Goal: Transaction & Acquisition: Purchase product/service

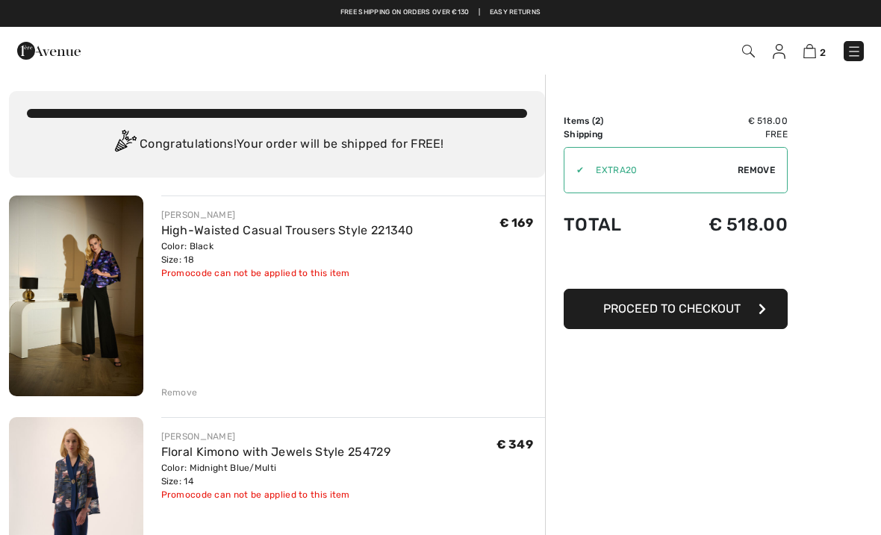
click at [177, 391] on div "Remove" at bounding box center [179, 392] width 37 height 13
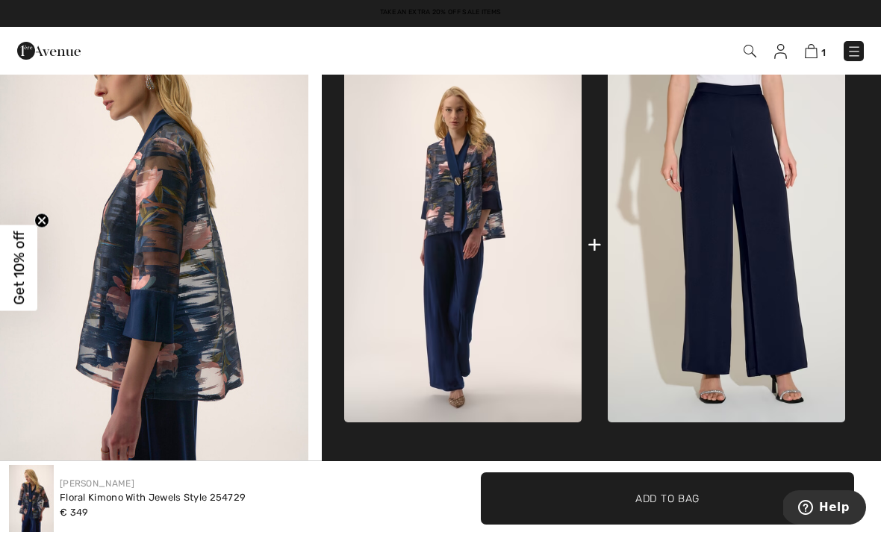
click at [717, 270] on img at bounding box center [726, 244] width 237 height 356
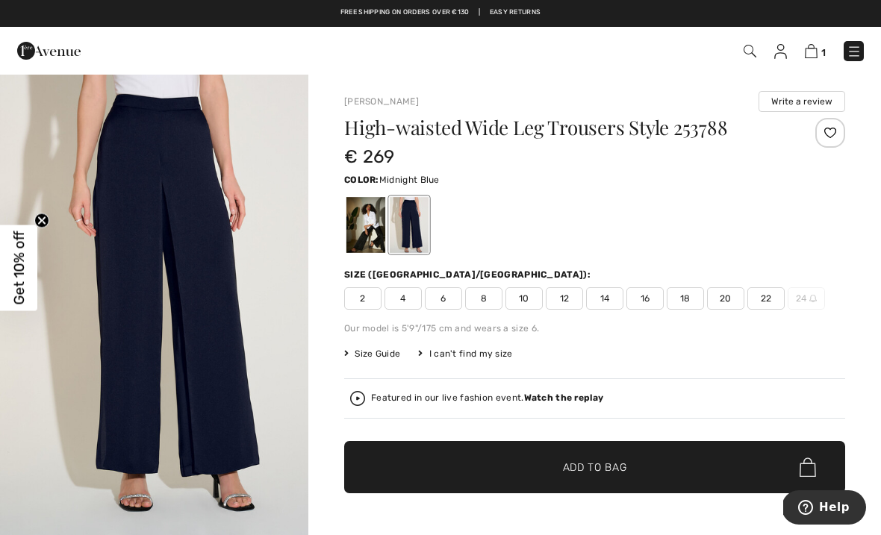
click at [604, 297] on span "14" at bounding box center [604, 298] width 37 height 22
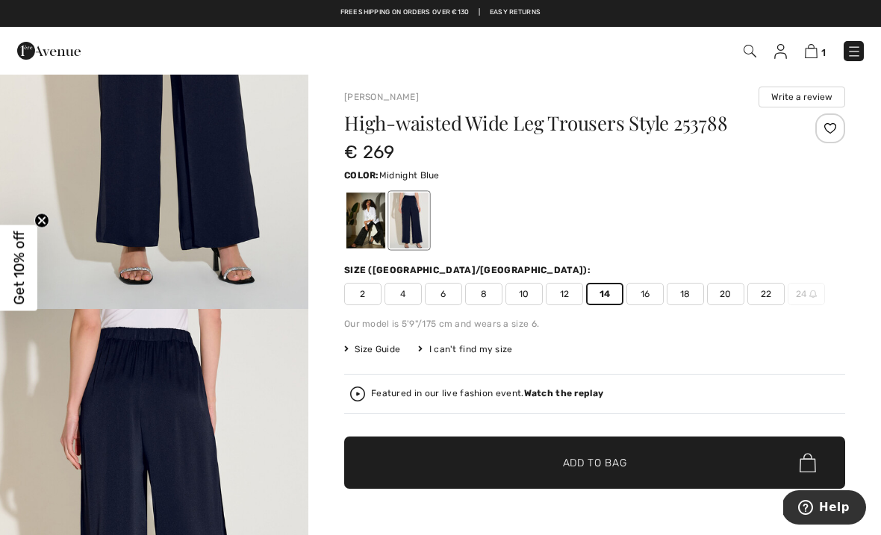
scroll to position [222, 0]
click at [417, 215] on div at bounding box center [409, 221] width 39 height 56
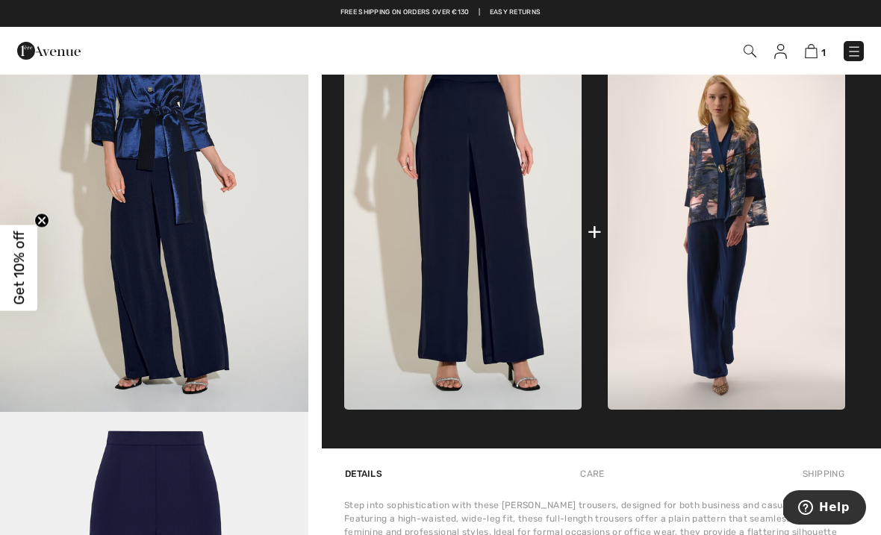
scroll to position [1010, 0]
click at [469, 209] on img at bounding box center [462, 232] width 237 height 356
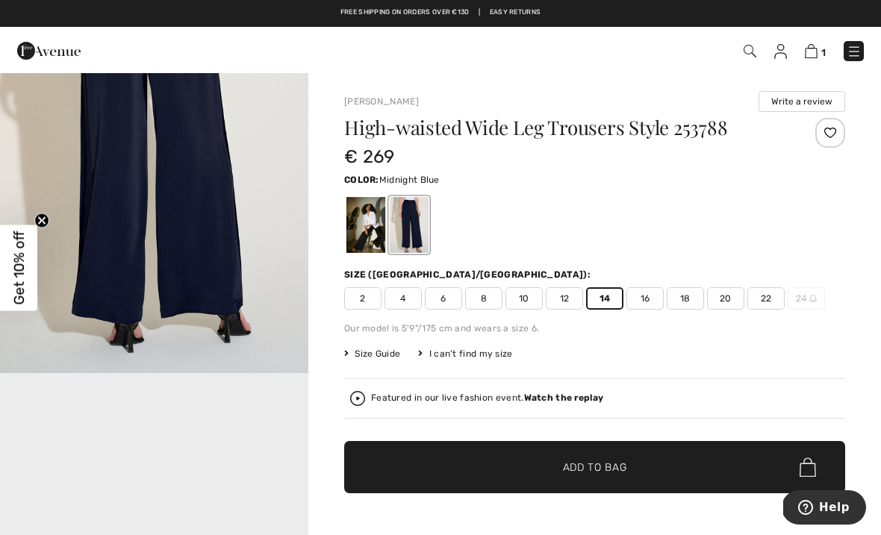
scroll to position [624, 0]
click at [120, 193] on img "2 / 4" at bounding box center [154, 143] width 308 height 463
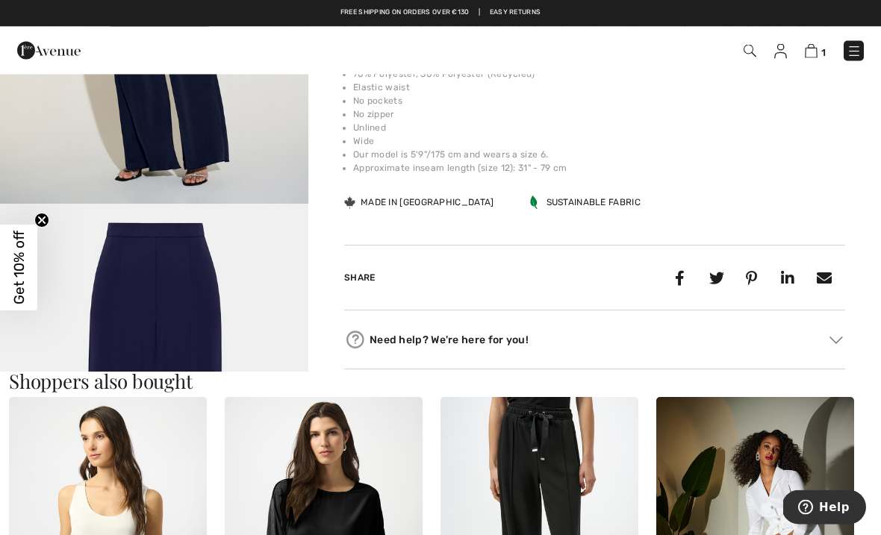
scroll to position [1095, 0]
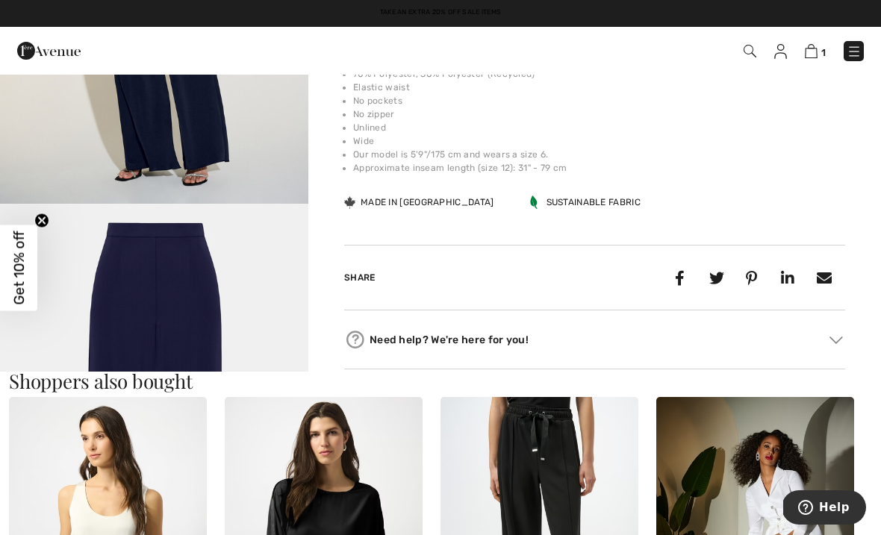
click at [228, 344] on img "4 / 4" at bounding box center [154, 435] width 308 height 463
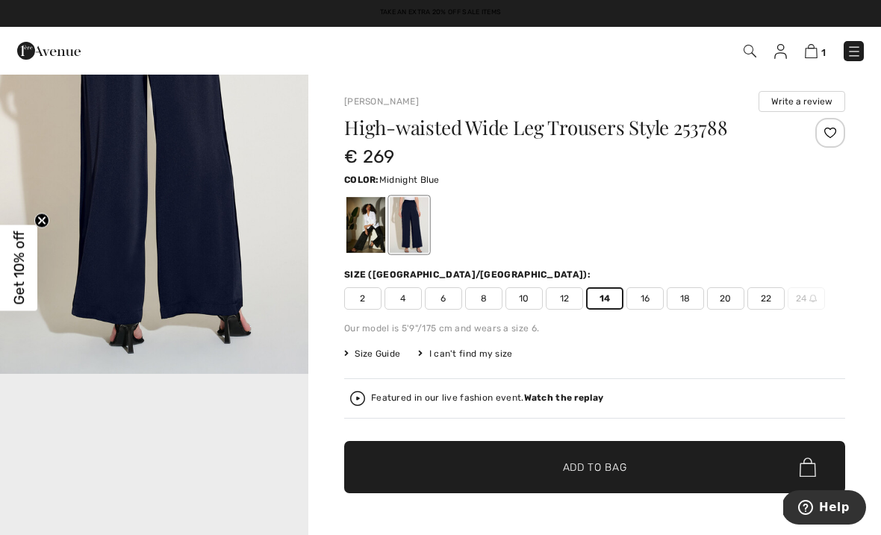
click at [814, 51] on img at bounding box center [811, 51] width 13 height 14
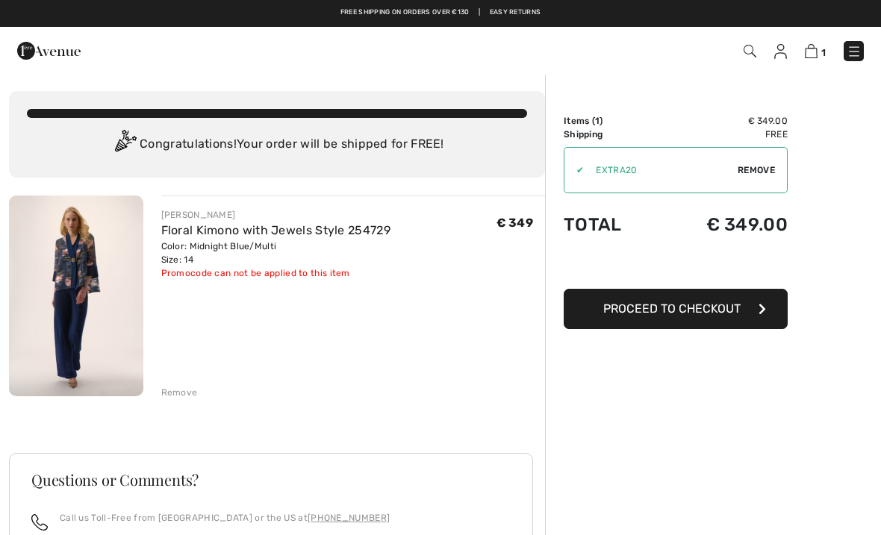
click at [102, 308] on img at bounding box center [76, 296] width 134 height 201
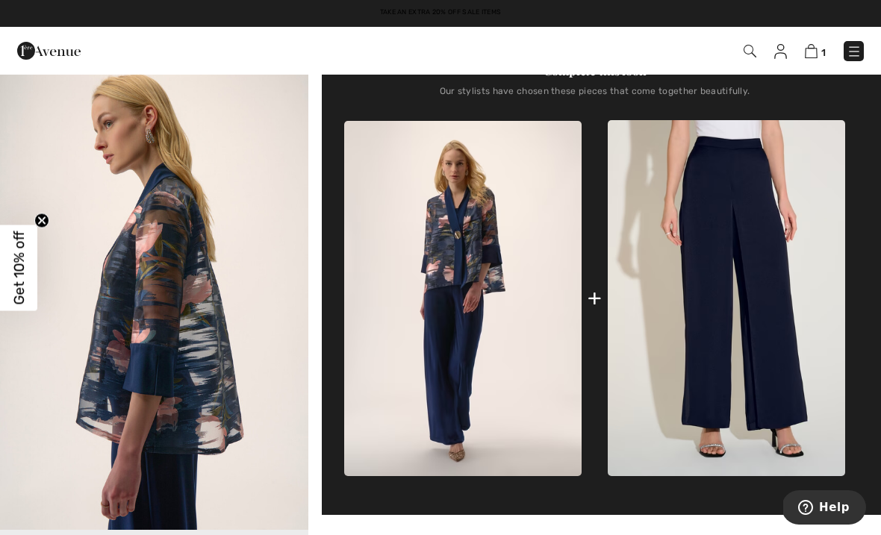
click at [744, 293] on img at bounding box center [726, 298] width 237 height 356
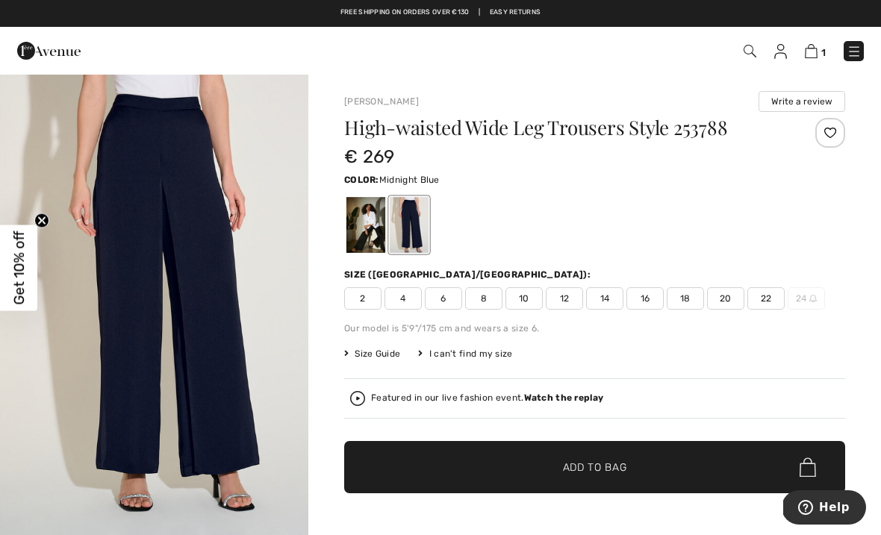
click at [603, 293] on span "14" at bounding box center [604, 298] width 37 height 22
click at [608, 464] on span "Add to Bag" at bounding box center [595, 468] width 64 height 16
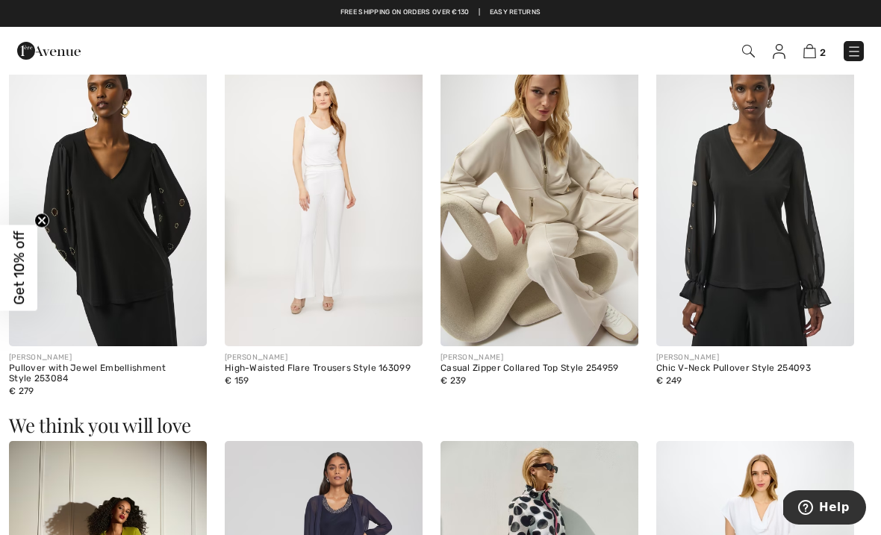
scroll to position [1442, 0]
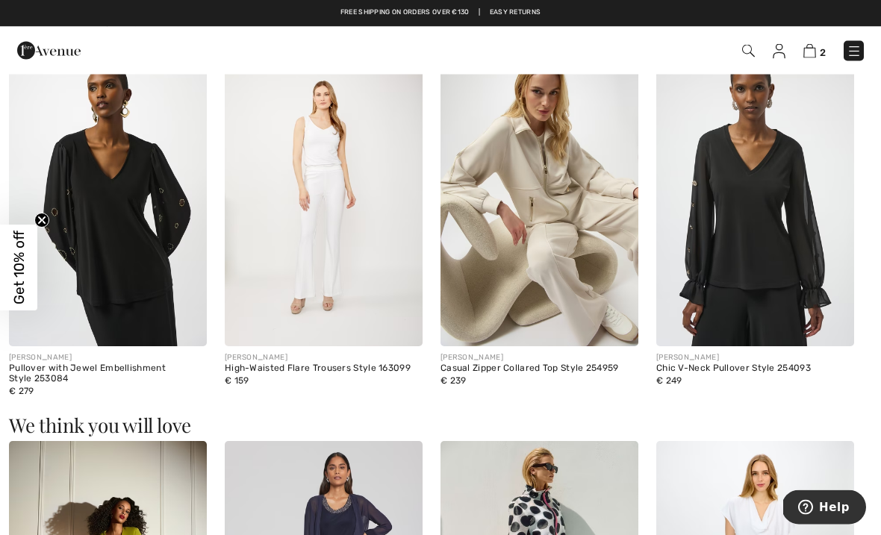
click at [323, 231] on img at bounding box center [324, 199] width 198 height 297
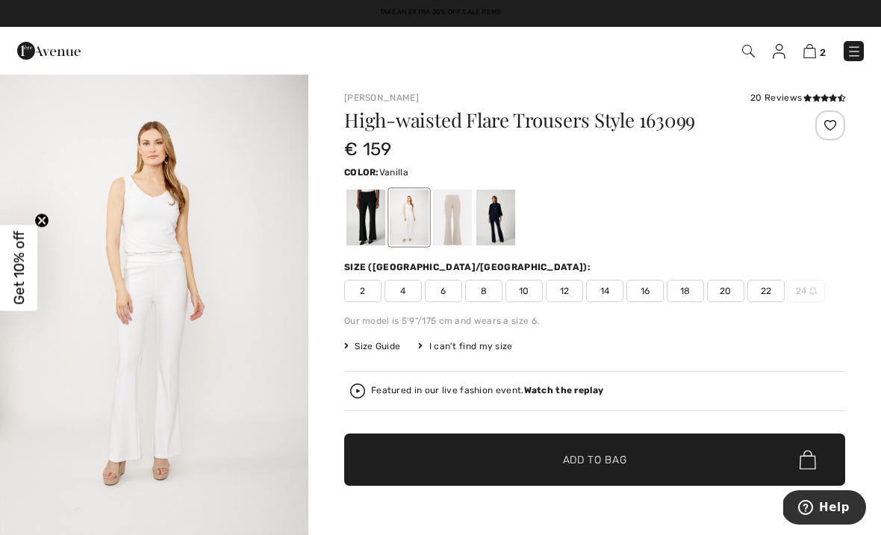
click at [500, 221] on div at bounding box center [495, 218] width 39 height 56
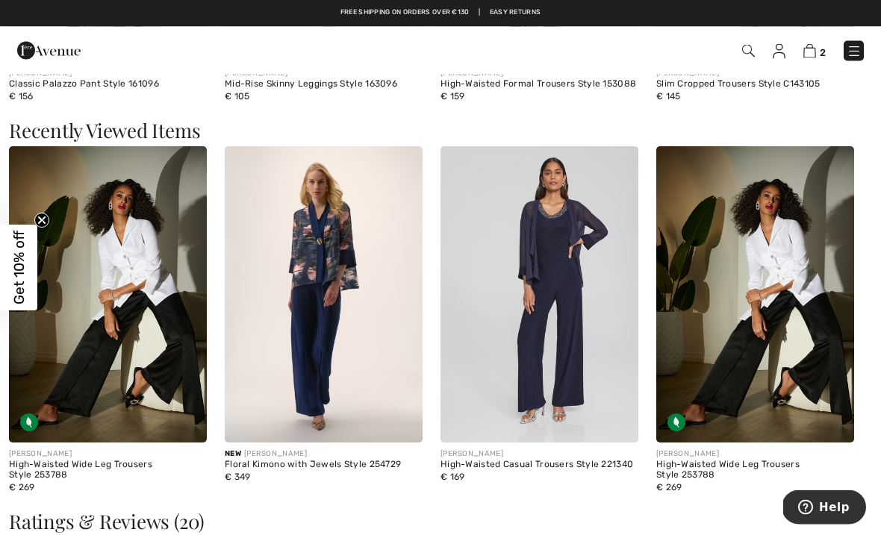
scroll to position [2160, 0]
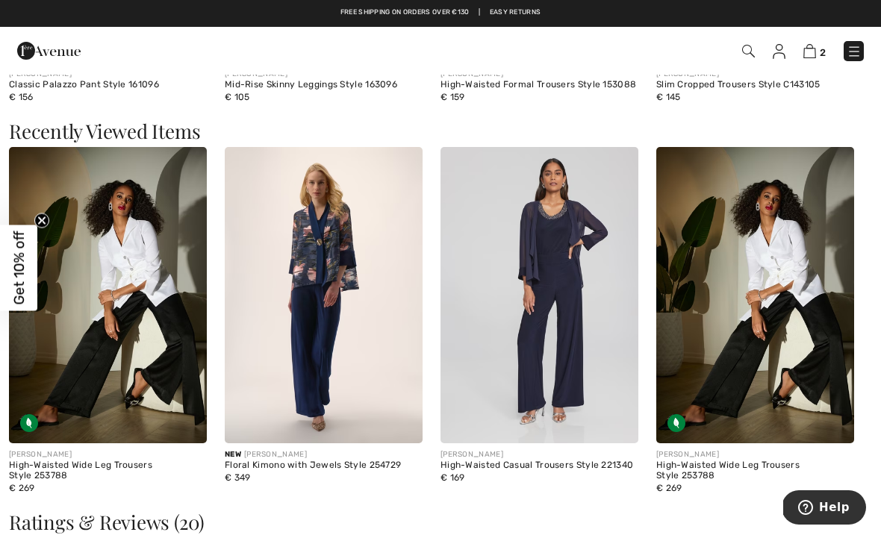
click at [308, 297] on img at bounding box center [324, 295] width 198 height 297
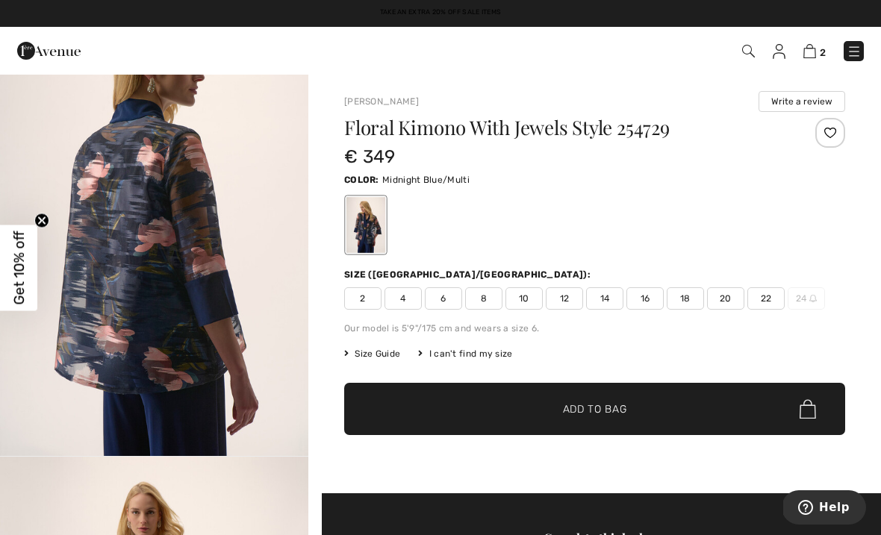
click at [861, 55] on img at bounding box center [854, 51] width 15 height 15
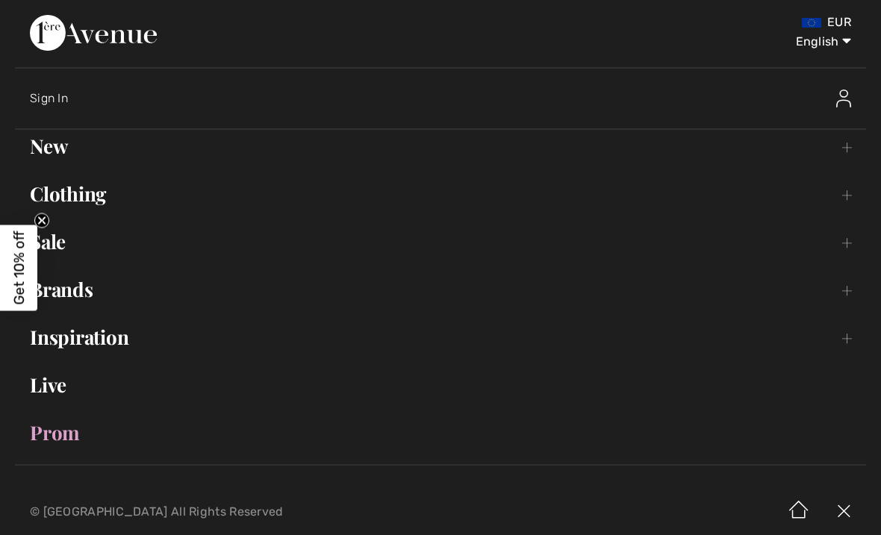
click at [81, 293] on link "Brands Open submenu" at bounding box center [440, 289] width 851 height 33
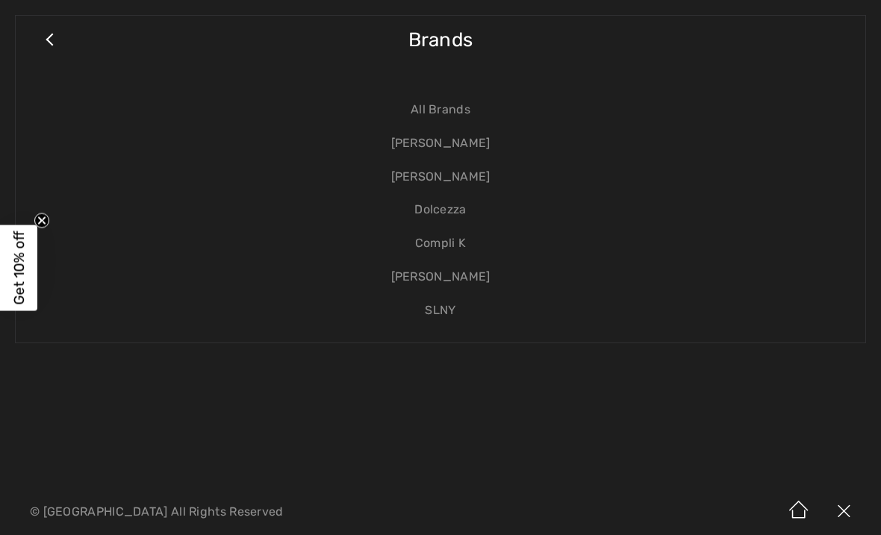
click at [401, 141] on link "[PERSON_NAME]" at bounding box center [441, 144] width 820 height 34
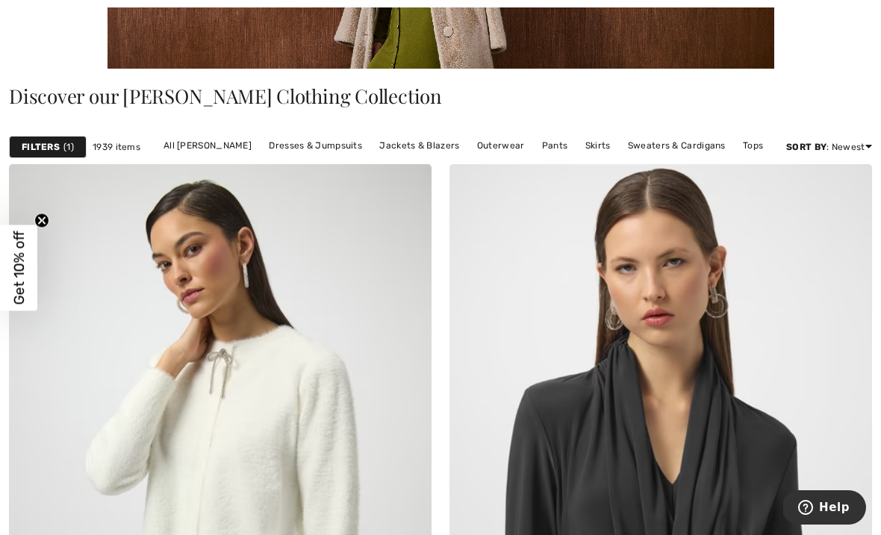
scroll to position [400, 0]
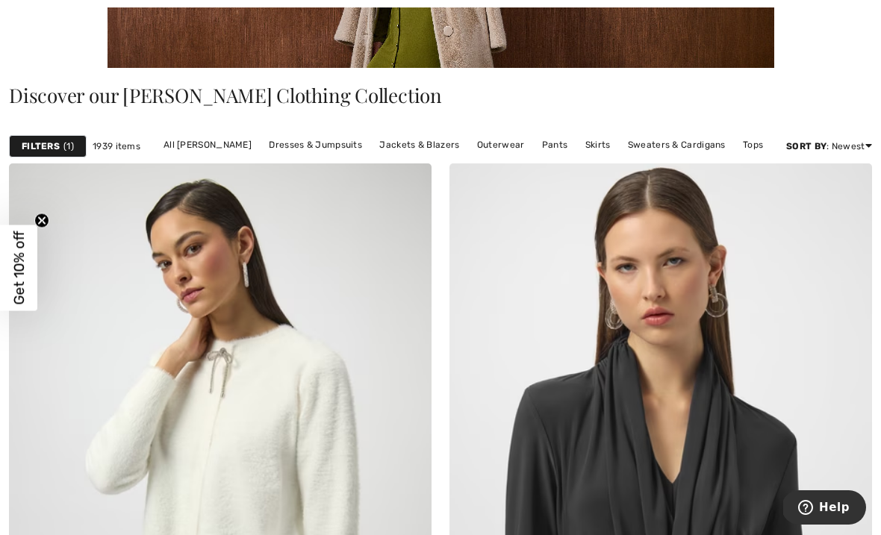
click at [759, 143] on link "Tops" at bounding box center [753, 144] width 35 height 19
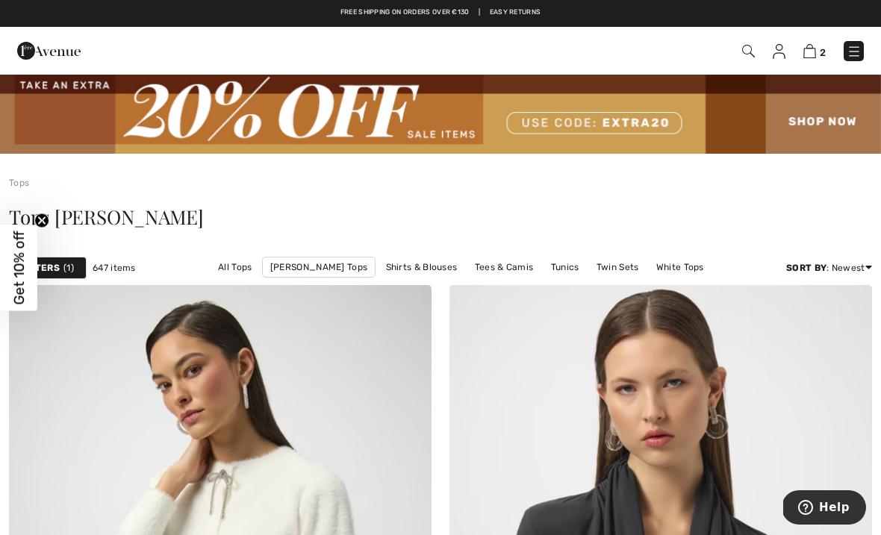
click at [63, 270] on span "1" at bounding box center [68, 267] width 10 height 13
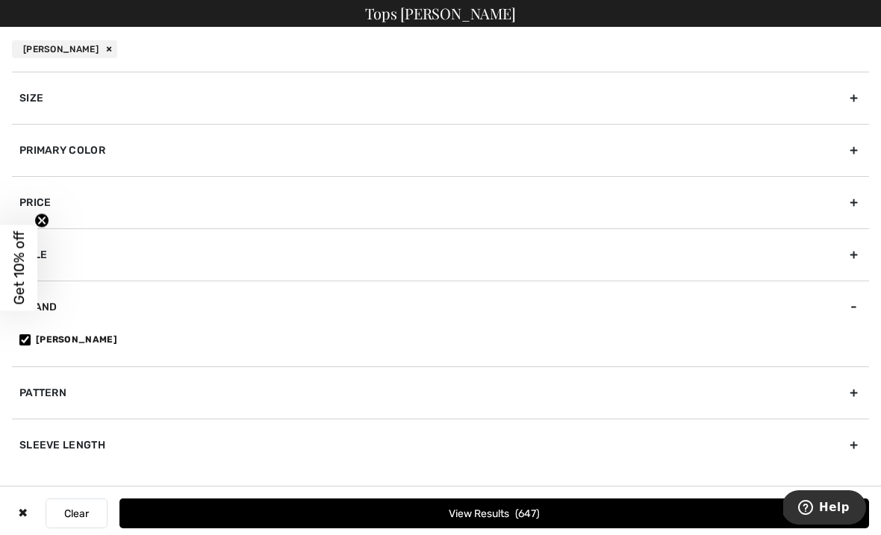
click at [116, 151] on div "Primary Color" at bounding box center [440, 150] width 857 height 52
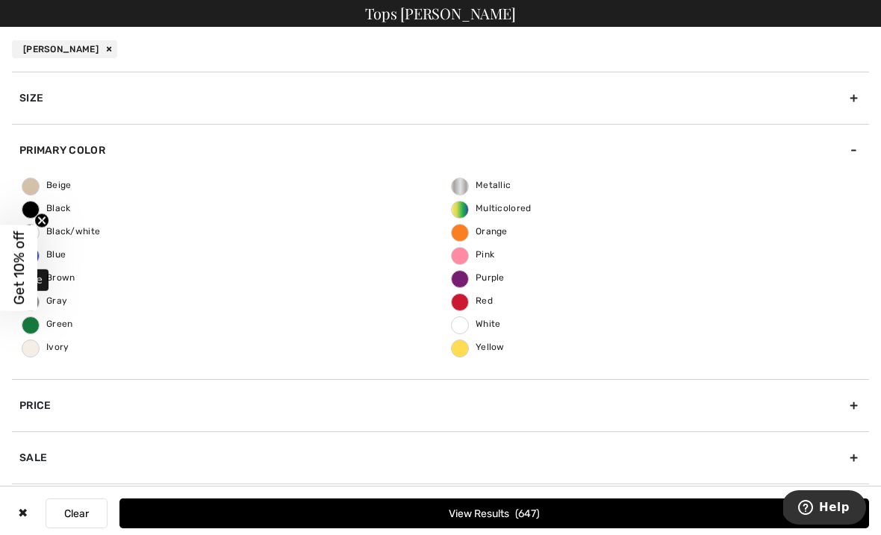
click at [63, 254] on span "Blue" at bounding box center [43, 254] width 43 height 10
click at [0, 0] on input "Blue" at bounding box center [0, 0] width 0 height 0
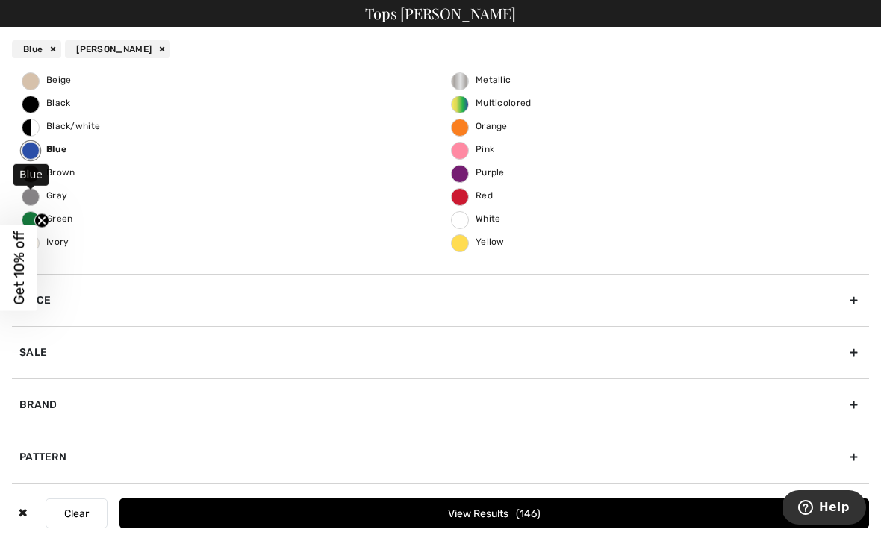
scroll to position [105, 0]
click at [466, 509] on button "View Results 146" at bounding box center [494, 514] width 750 height 30
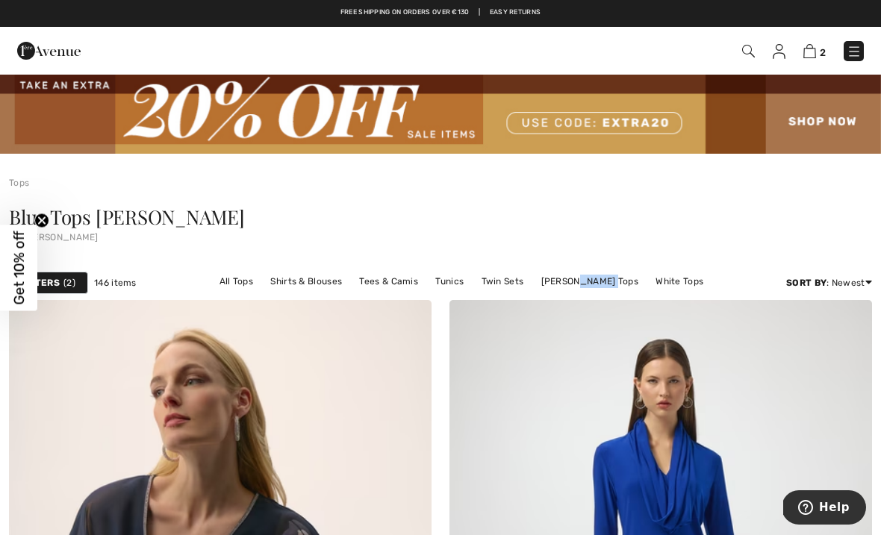
click at [359, 216] on div "Blue Tops Joseph Ribkoff" at bounding box center [440, 217] width 863 height 19
click at [556, 282] on link "Joseph Ribkoff Tops" at bounding box center [590, 281] width 112 height 19
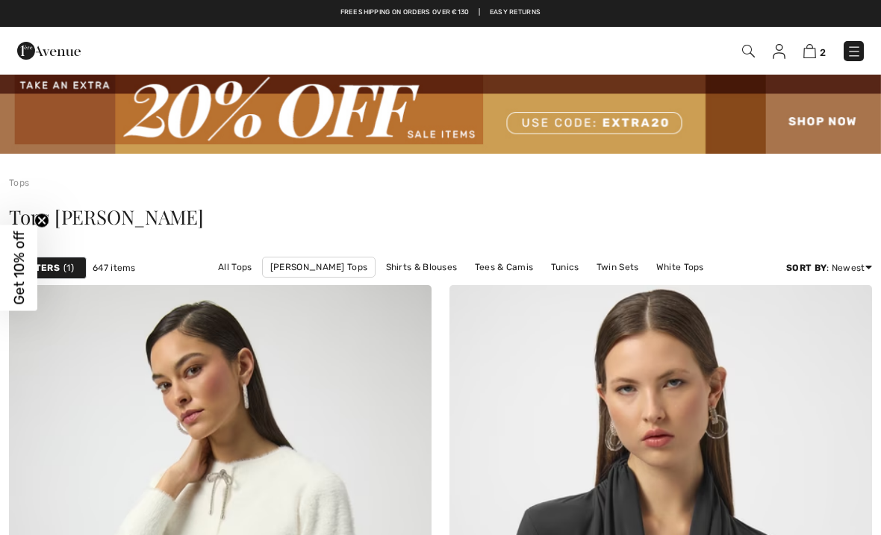
checkbox input "true"
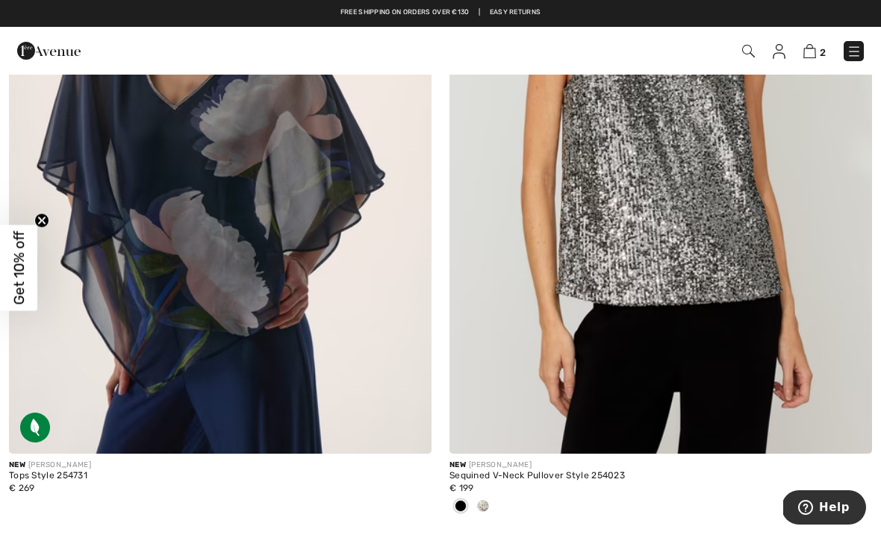
scroll to position [1174, 0]
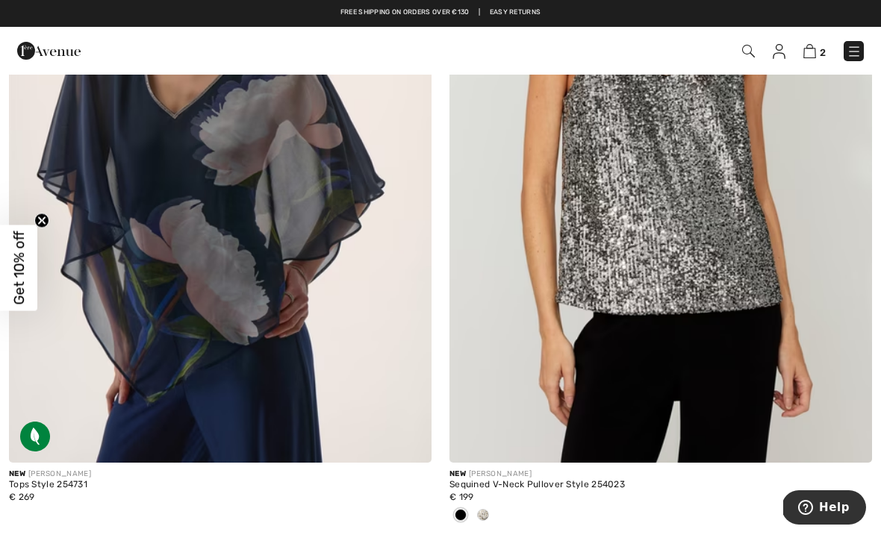
click at [639, 224] on img at bounding box center [661, 146] width 423 height 634
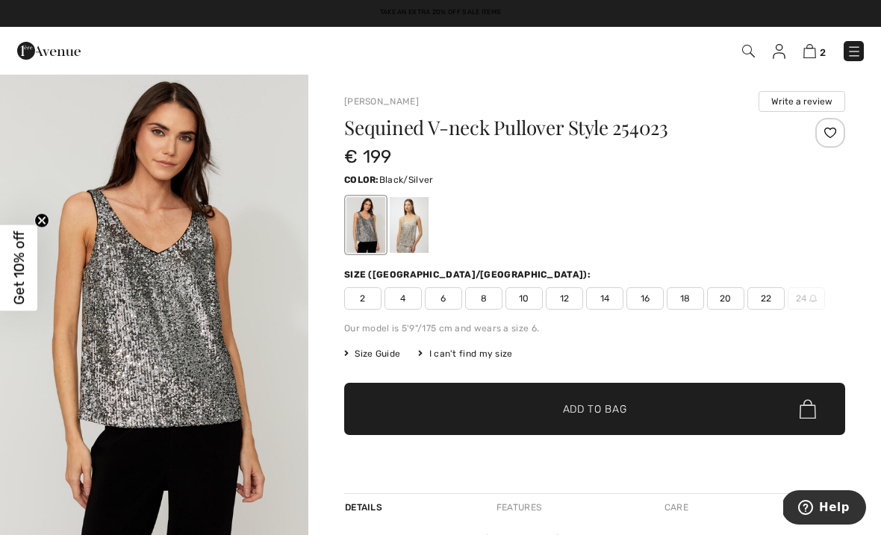
click at [256, 199] on img "1 / 4" at bounding box center [154, 304] width 308 height 463
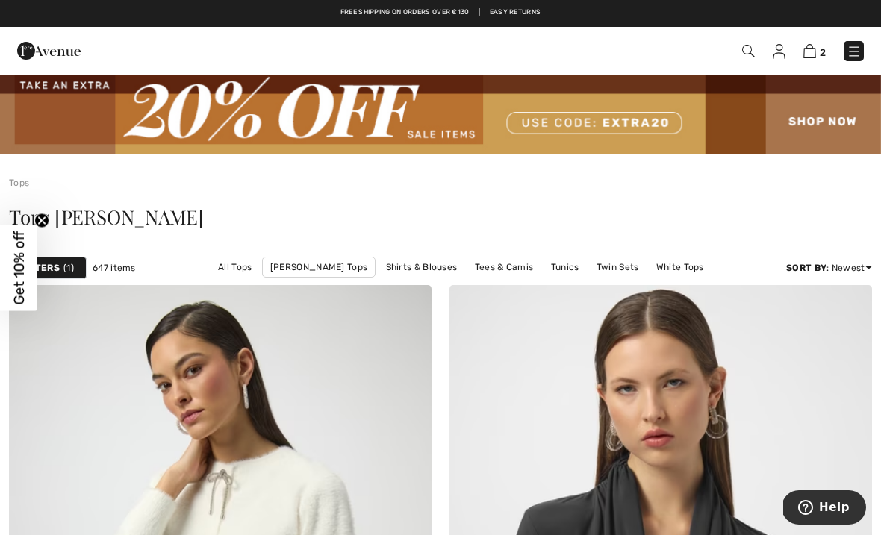
click at [467, 267] on link "Tees & Camis" at bounding box center [504, 267] width 74 height 19
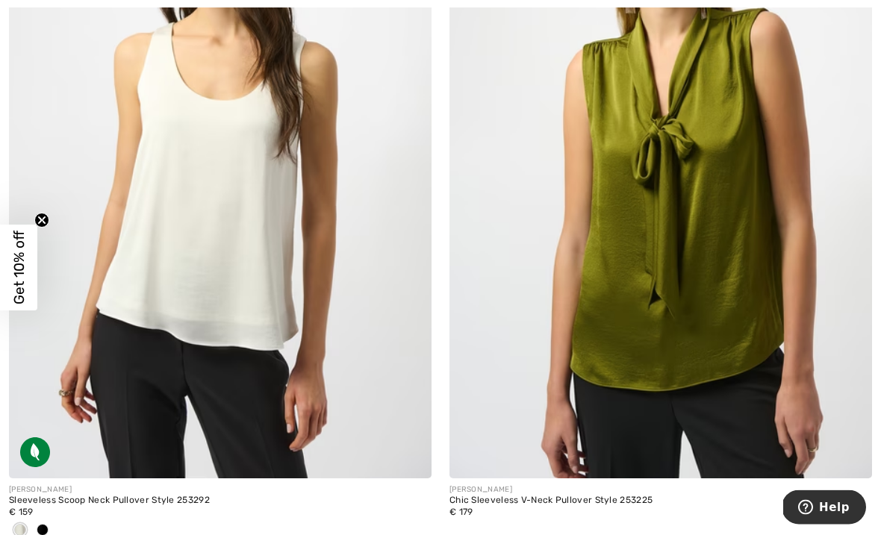
scroll to position [7011, 0]
click at [39, 524] on span at bounding box center [43, 530] width 12 height 12
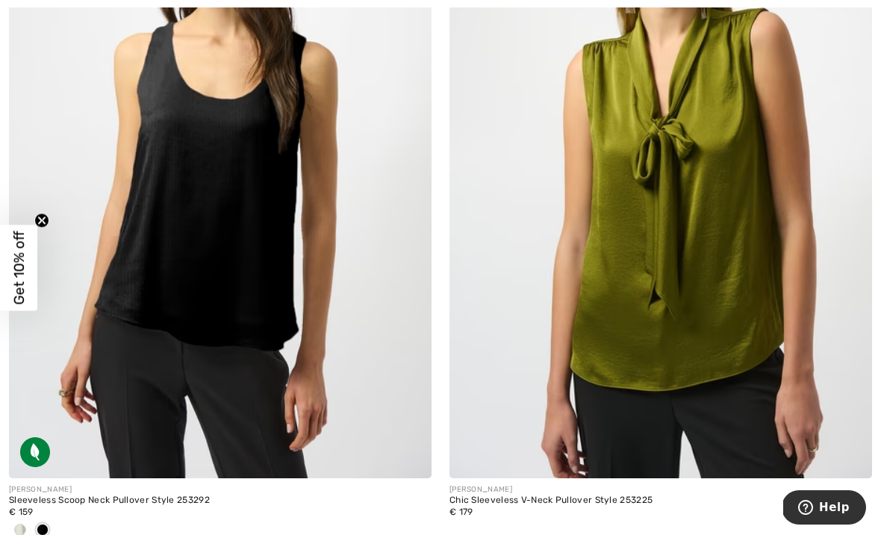
click at [166, 293] on img at bounding box center [220, 162] width 423 height 634
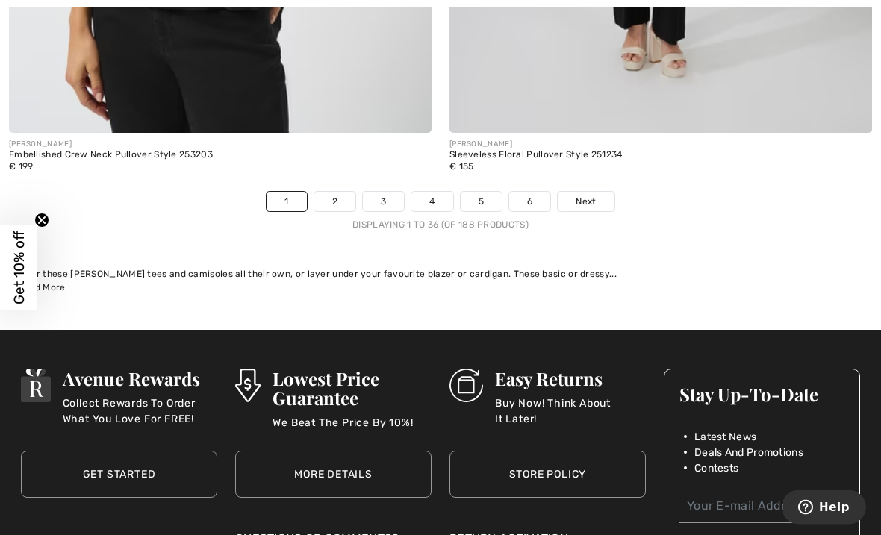
scroll to position [13215, 0]
click at [329, 192] on link "2" at bounding box center [334, 201] width 41 height 19
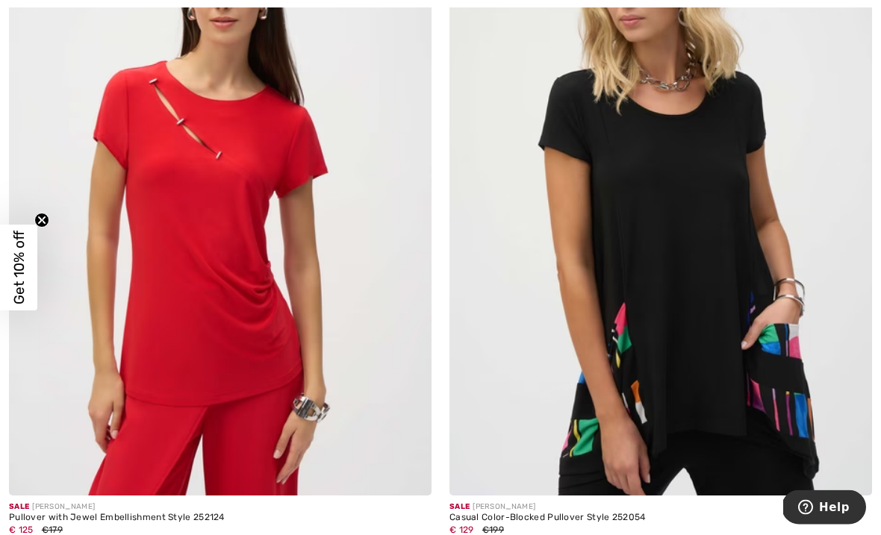
scroll to position [4743, 0]
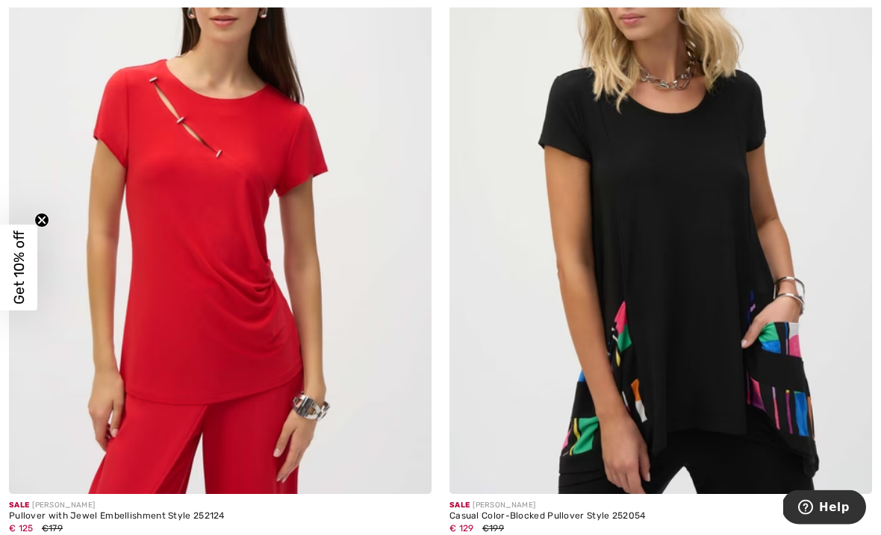
click at [538, 489] on img at bounding box center [661, 178] width 423 height 634
click at [523, 344] on img at bounding box center [661, 178] width 423 height 634
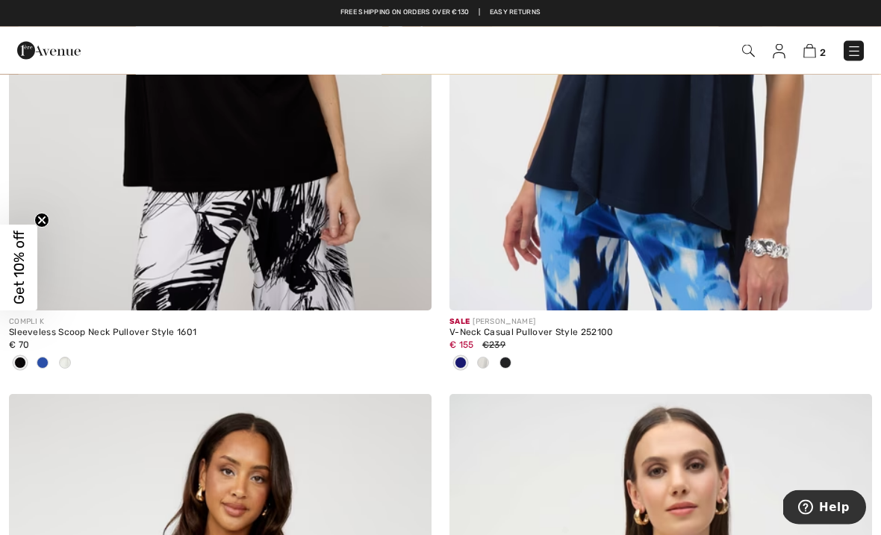
scroll to position [6355, 0]
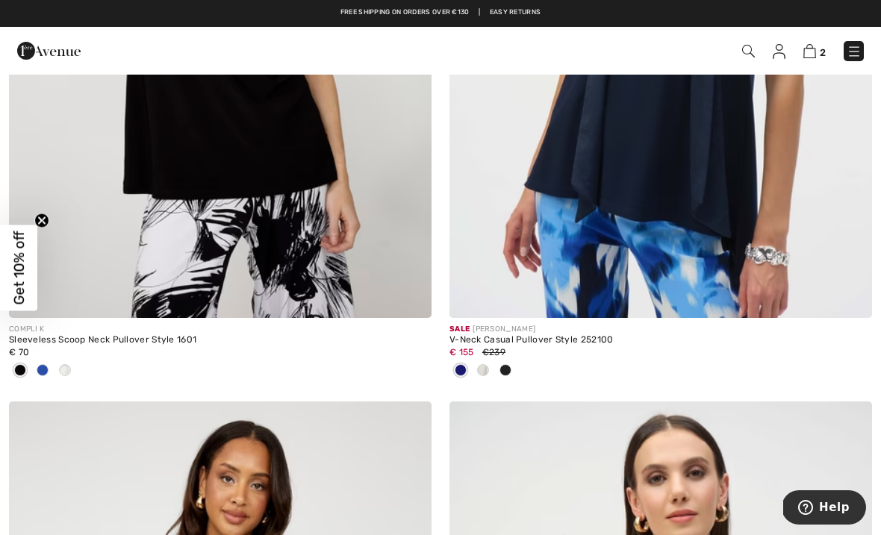
click at [40, 364] on span at bounding box center [43, 370] width 12 height 12
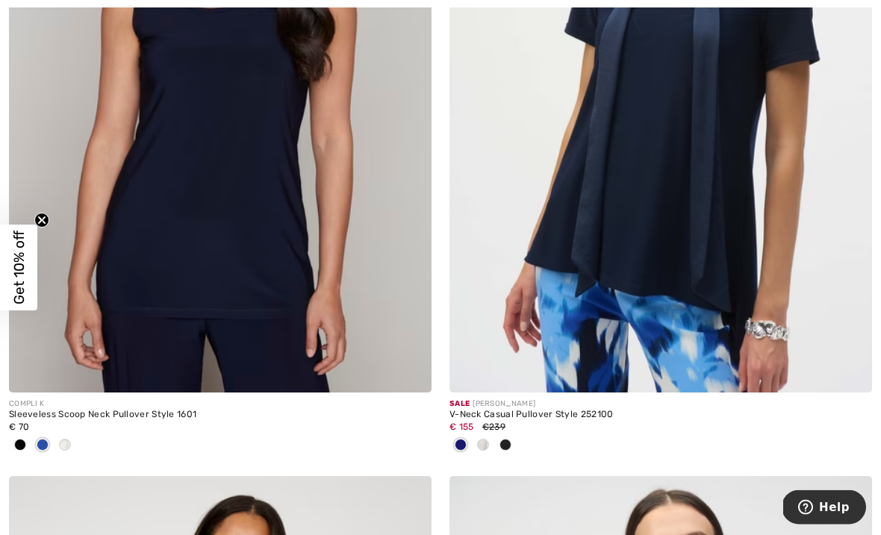
scroll to position [6284, 0]
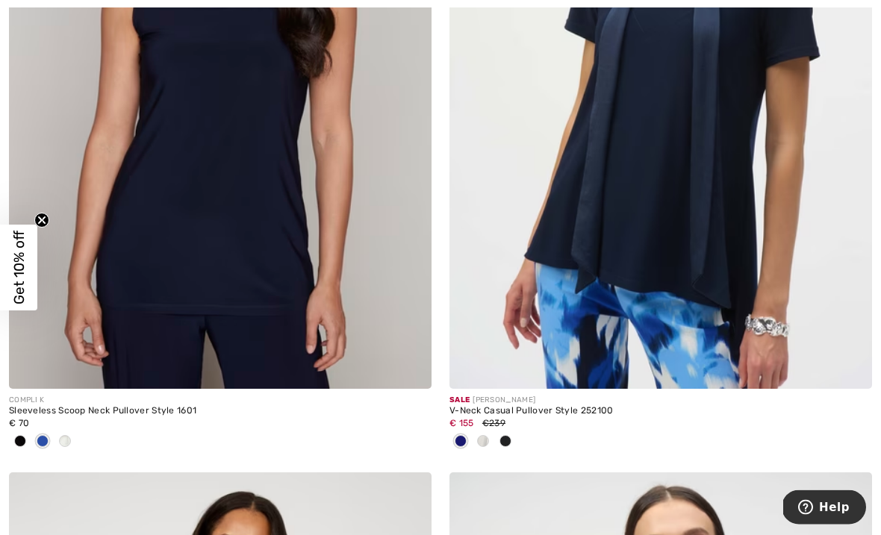
click at [124, 285] on img at bounding box center [220, 73] width 423 height 634
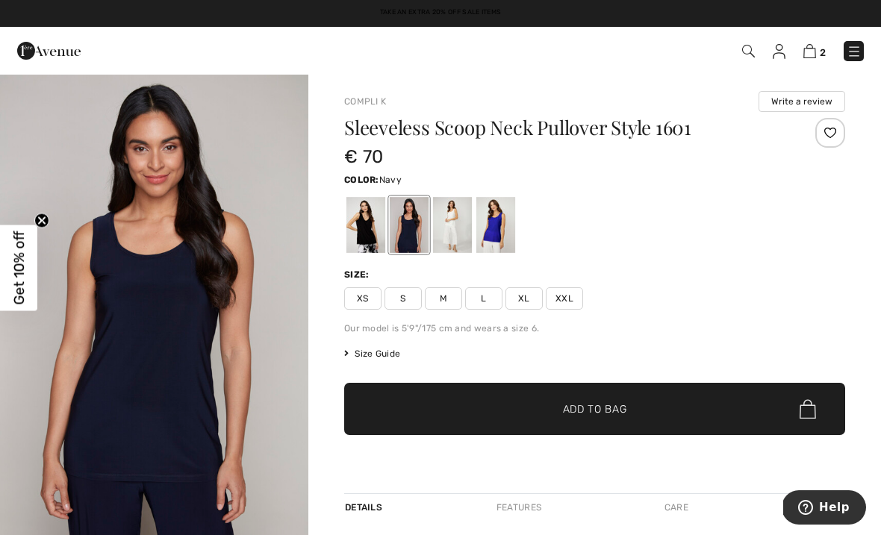
click at [401, 228] on div at bounding box center [409, 225] width 39 height 56
click at [494, 236] on div at bounding box center [495, 225] width 39 height 56
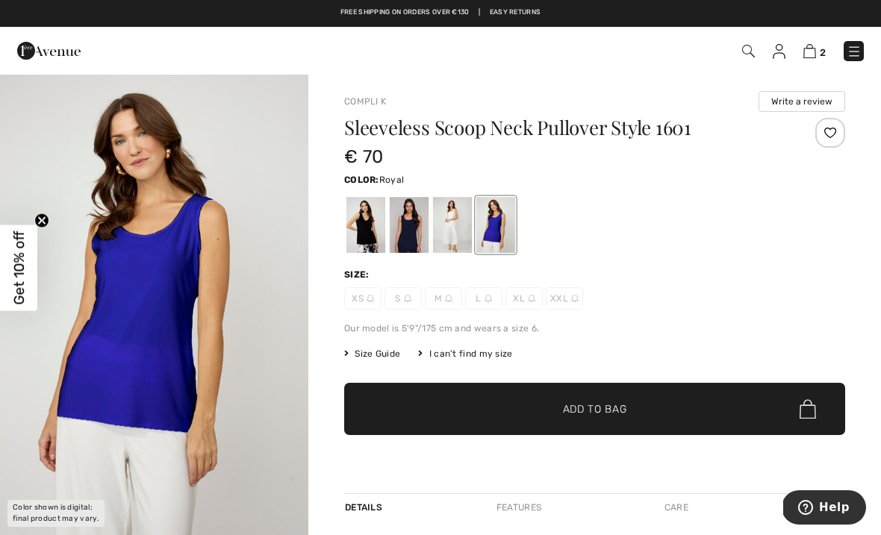
click at [406, 231] on div at bounding box center [409, 225] width 39 height 56
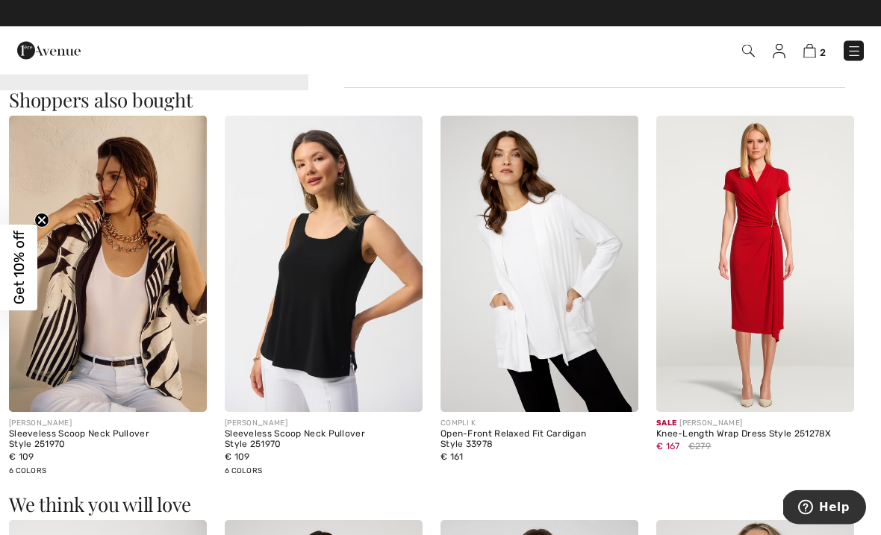
scroll to position [778, 0]
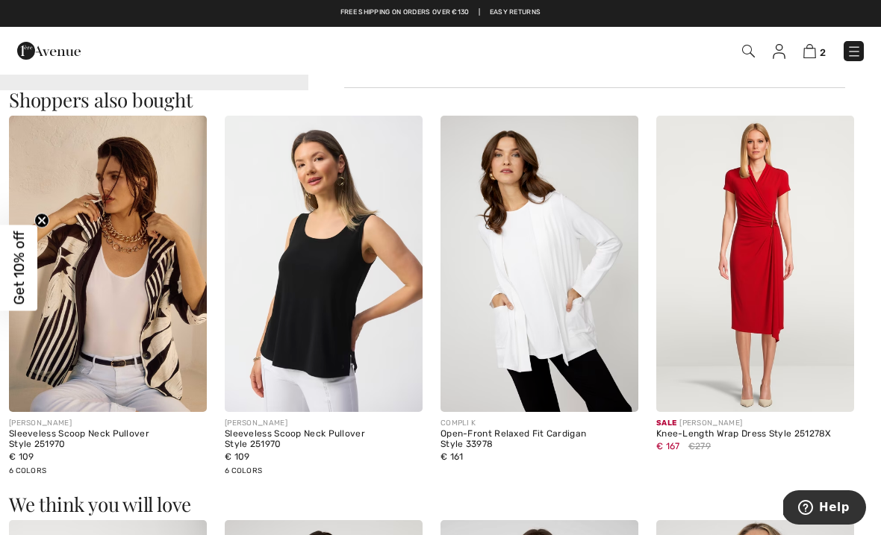
click at [293, 318] on img at bounding box center [324, 264] width 198 height 297
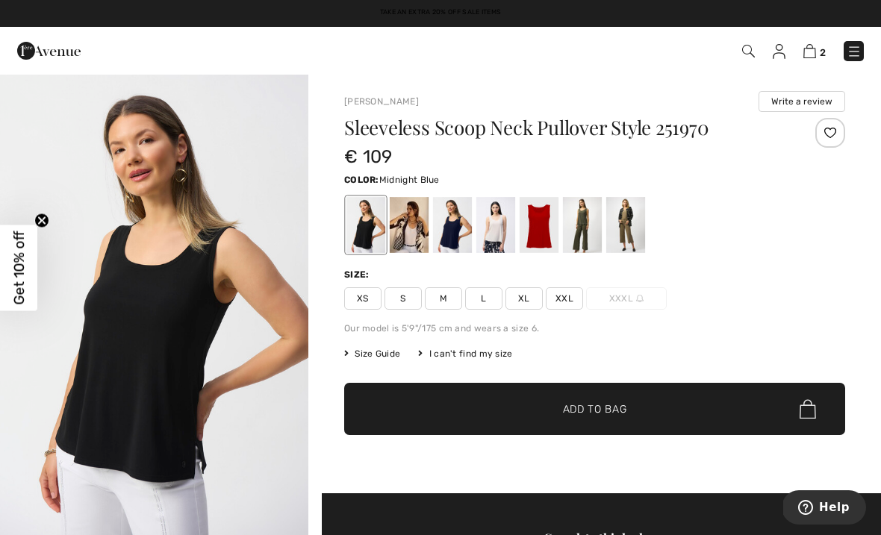
click at [450, 222] on div at bounding box center [452, 225] width 39 height 56
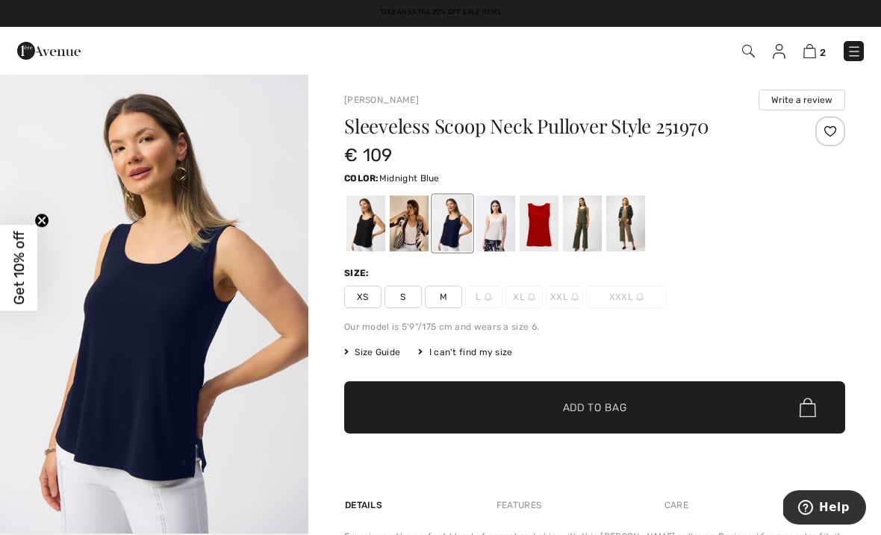
scroll to position [1, 0]
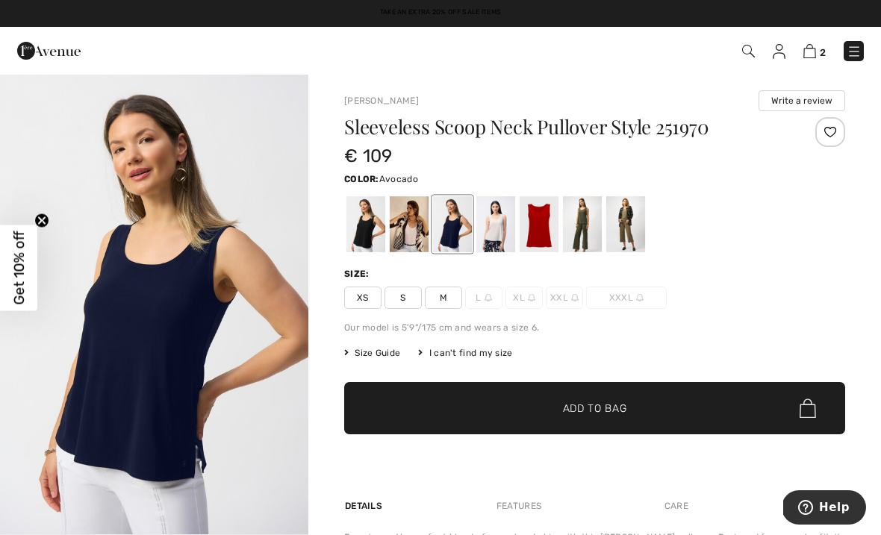
click at [579, 211] on div at bounding box center [582, 224] width 39 height 56
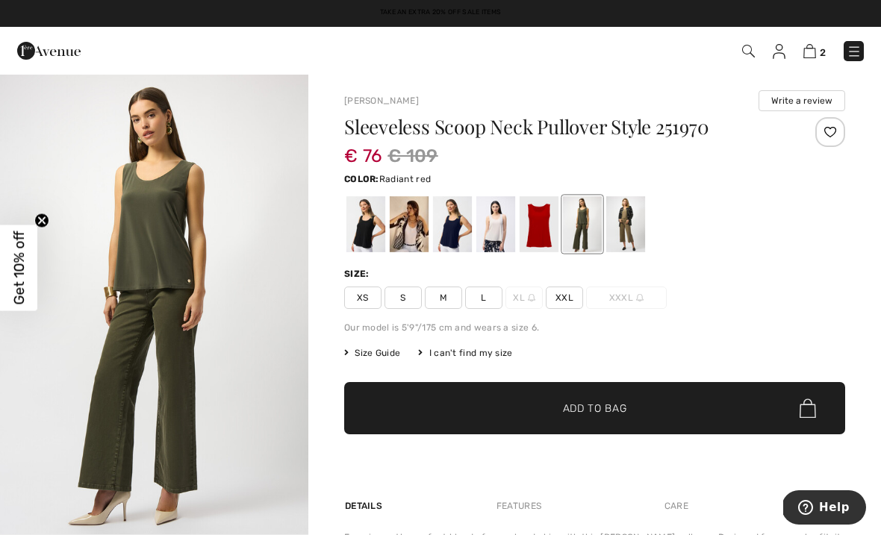
click at [535, 237] on div at bounding box center [539, 224] width 39 height 56
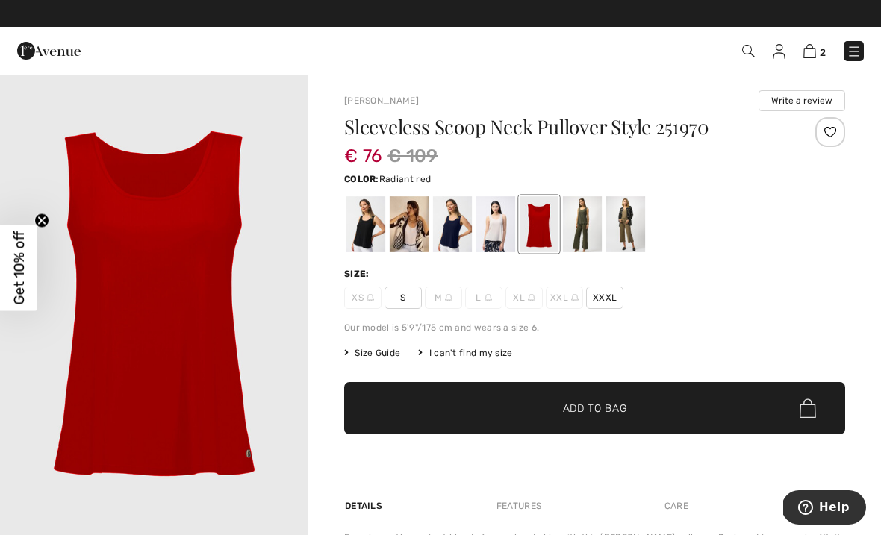
click at [489, 247] on div at bounding box center [495, 224] width 39 height 56
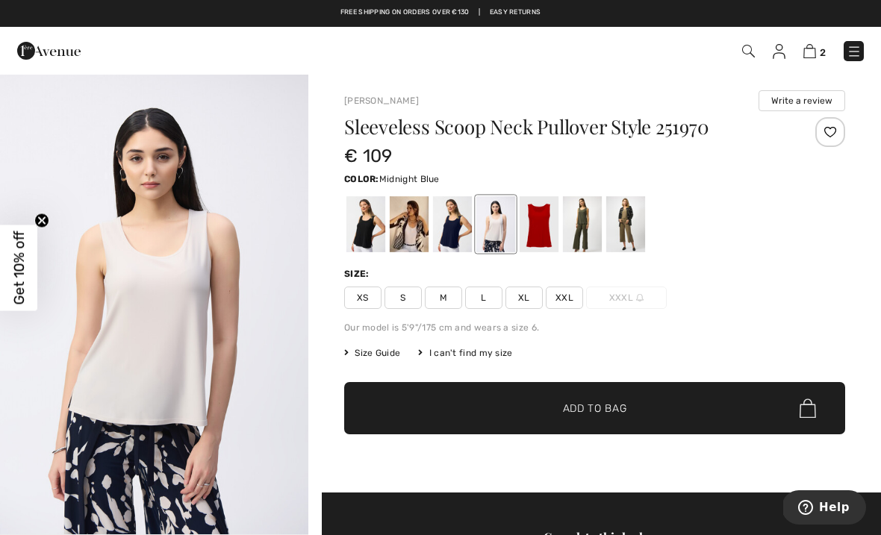
click at [451, 240] on div at bounding box center [452, 224] width 39 height 56
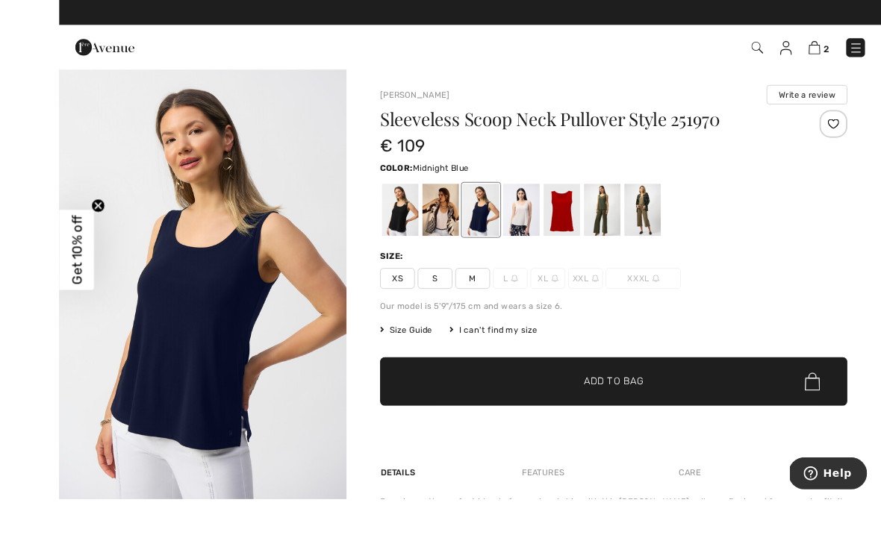
scroll to position [31, 0]
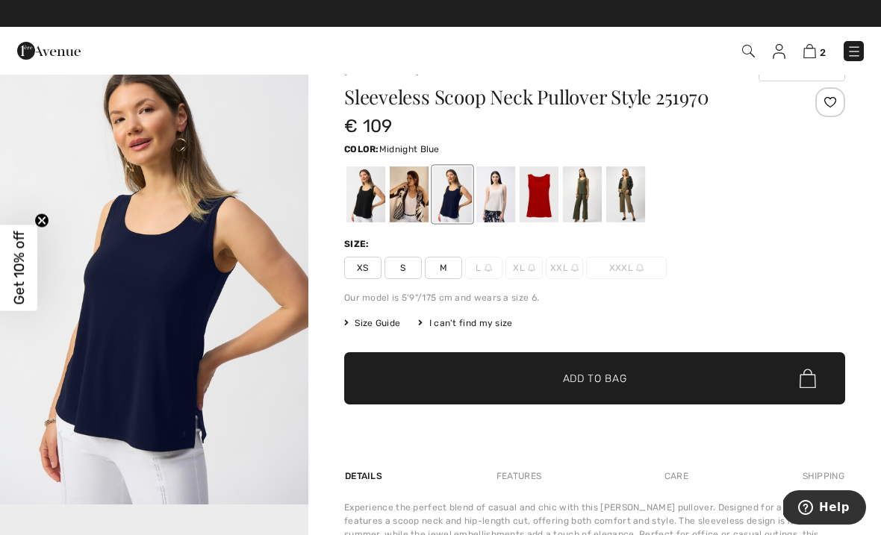
click at [371, 328] on span "Size Guide" at bounding box center [372, 323] width 56 height 13
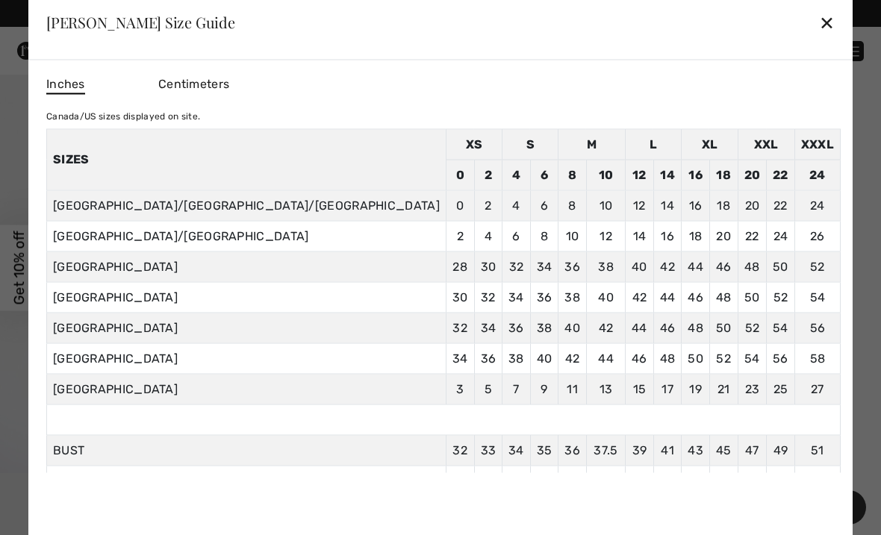
scroll to position [64, 0]
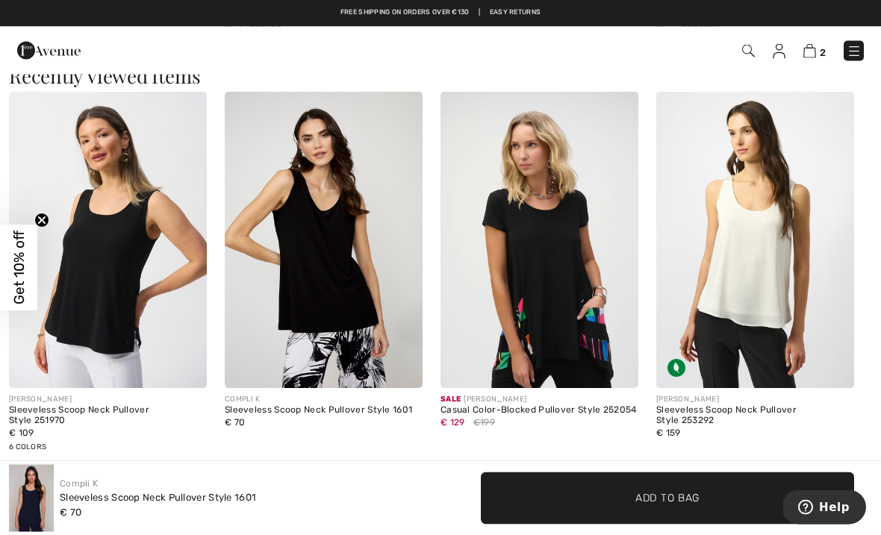
scroll to position [1598, 0]
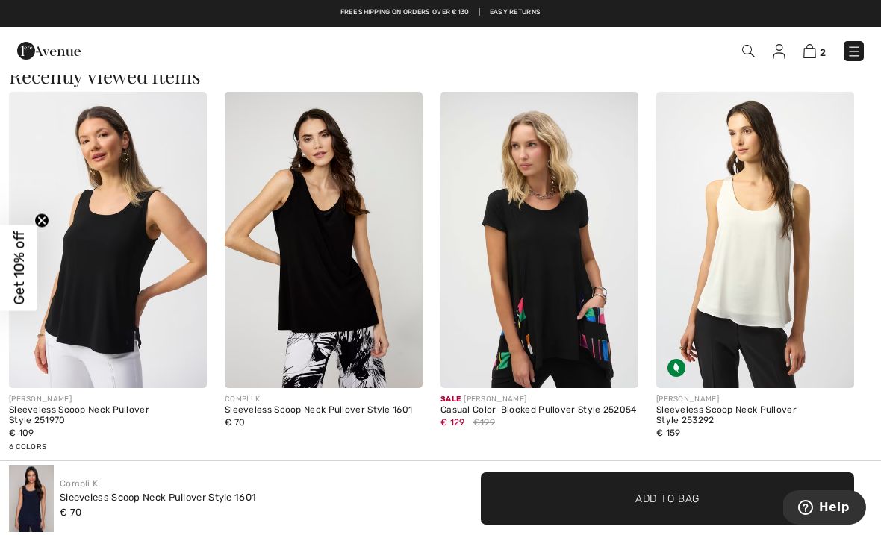
click at [10, 481] on div "Ratings & Reviews" at bounding box center [440, 489] width 863 height 37
click at [750, 57] on img at bounding box center [748, 51] width 13 height 13
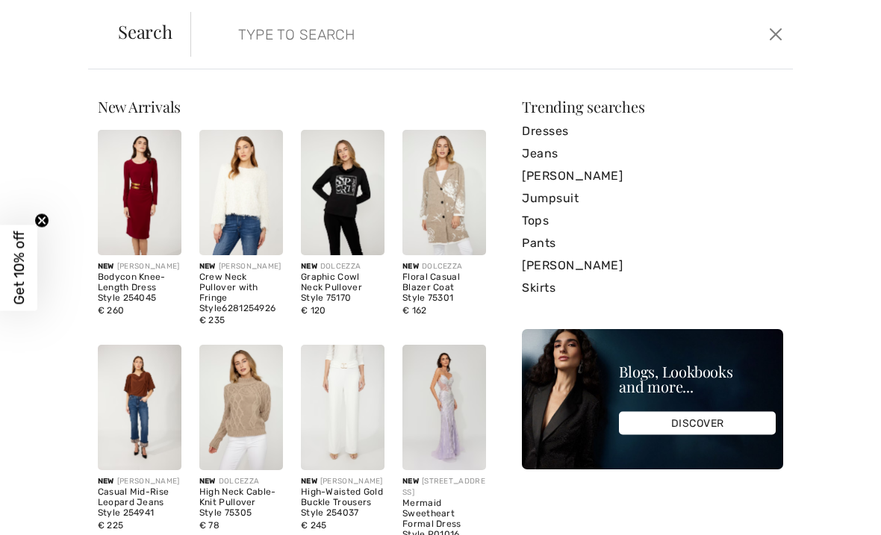
click at [227, 40] on input "search" at bounding box center [429, 34] width 404 height 45
click at [574, 178] on link "[PERSON_NAME]" at bounding box center [652, 176] width 261 height 22
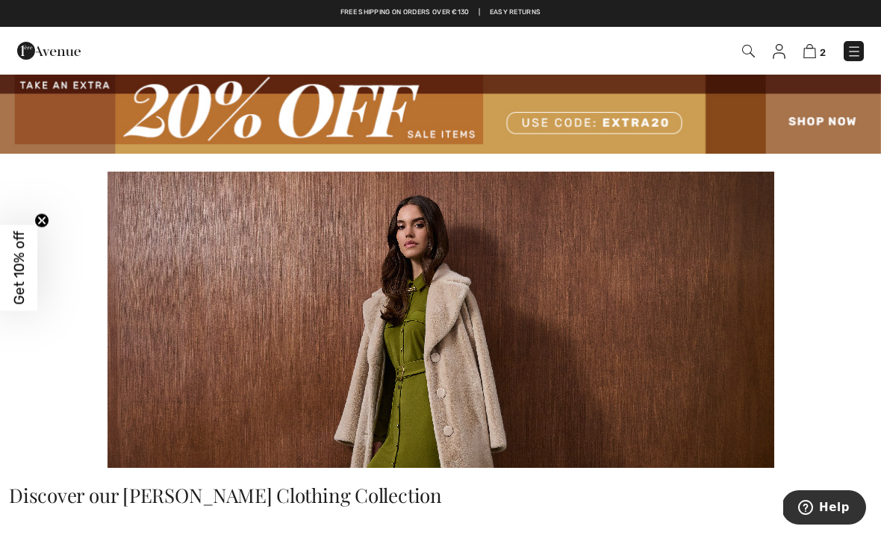
click at [744, 49] on img at bounding box center [748, 51] width 13 height 13
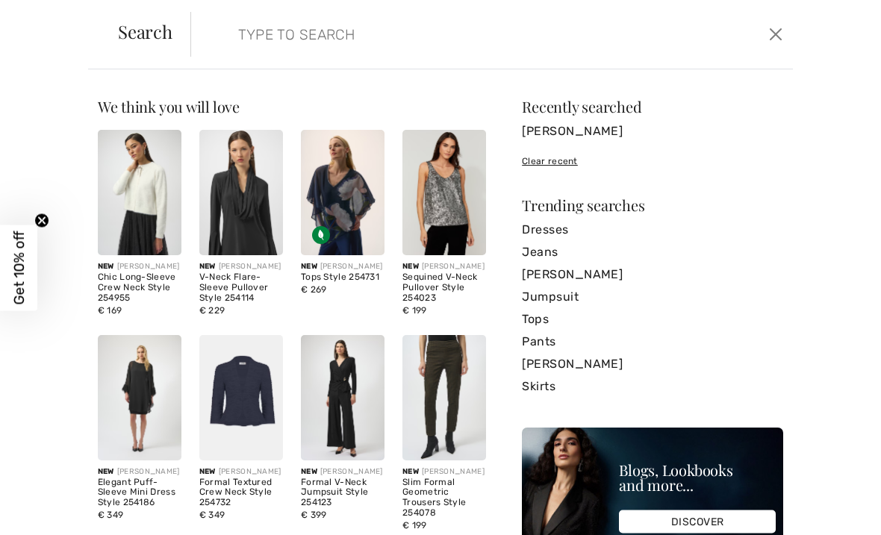
click at [210, 39] on form "Clear" at bounding box center [477, 34] width 575 height 45
click at [208, 31] on form "Clear" at bounding box center [477, 34] width 575 height 45
click at [242, 34] on input "search" at bounding box center [429, 34] width 404 height 45
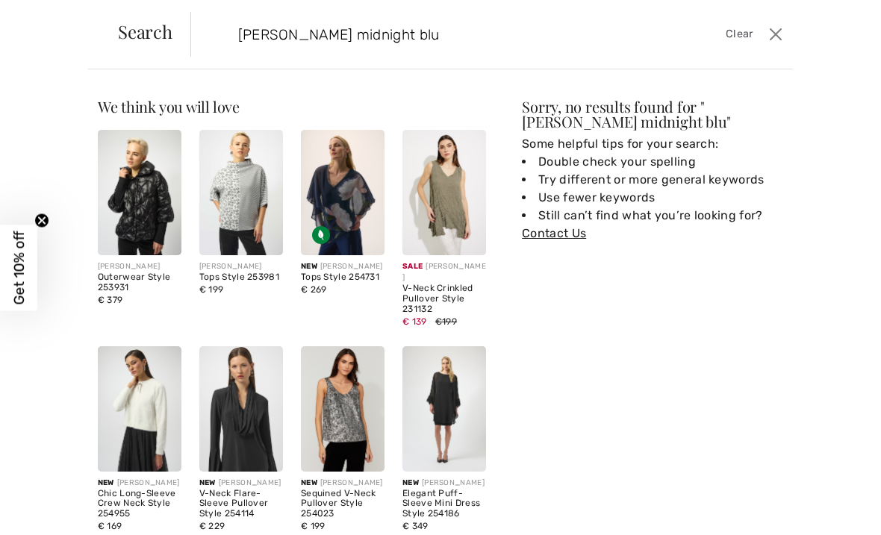
type input "Joseph ribkoff midnight blue"
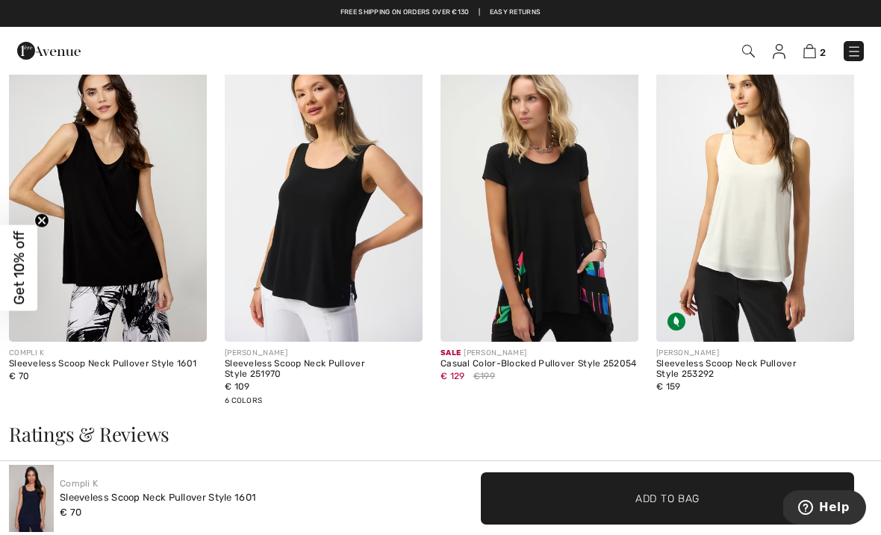
scroll to position [1629, 0]
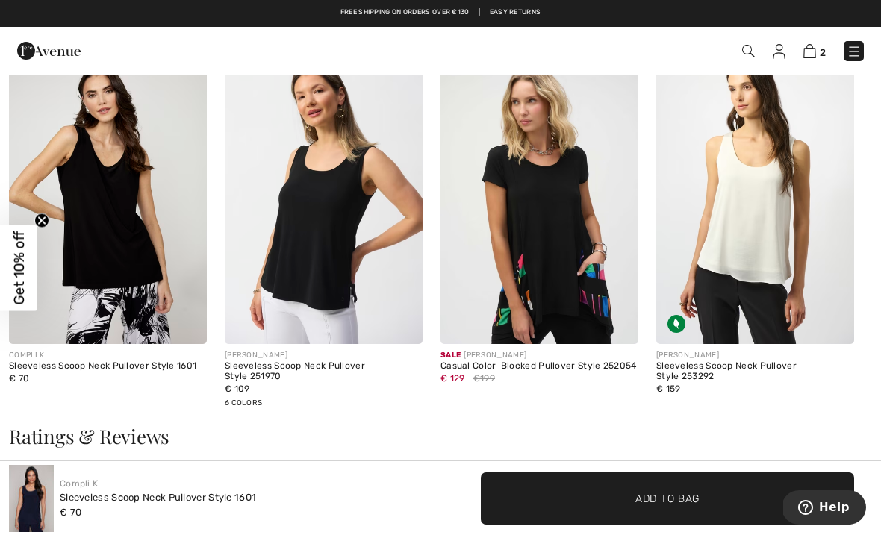
click at [312, 250] on img at bounding box center [324, 196] width 198 height 297
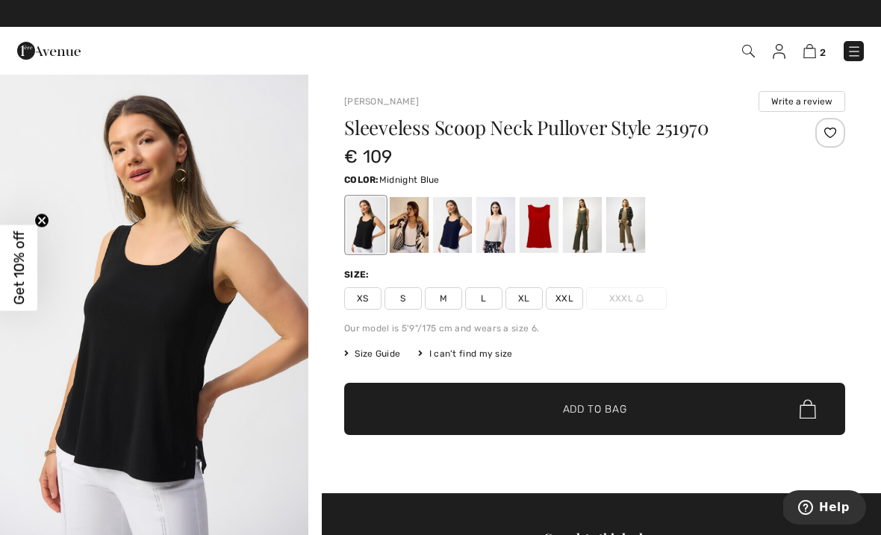
click at [454, 228] on div at bounding box center [452, 225] width 39 height 56
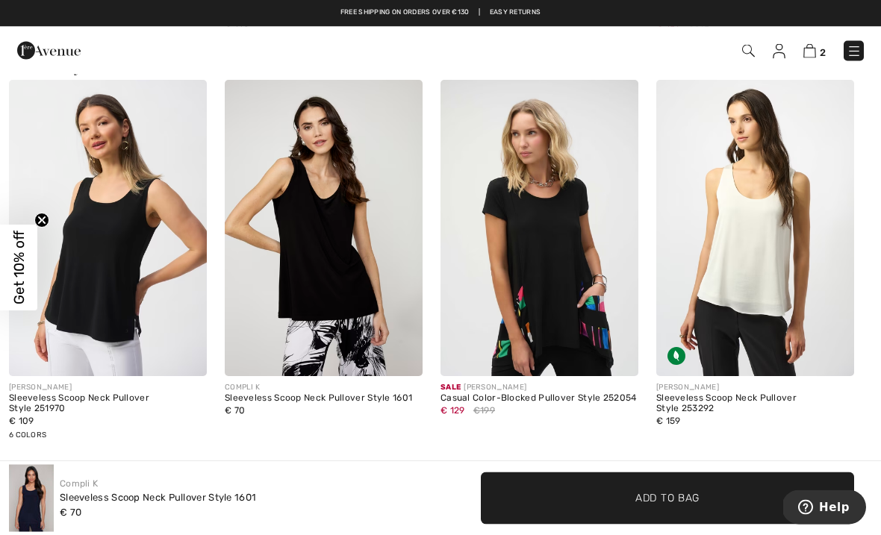
scroll to position [1610, 0]
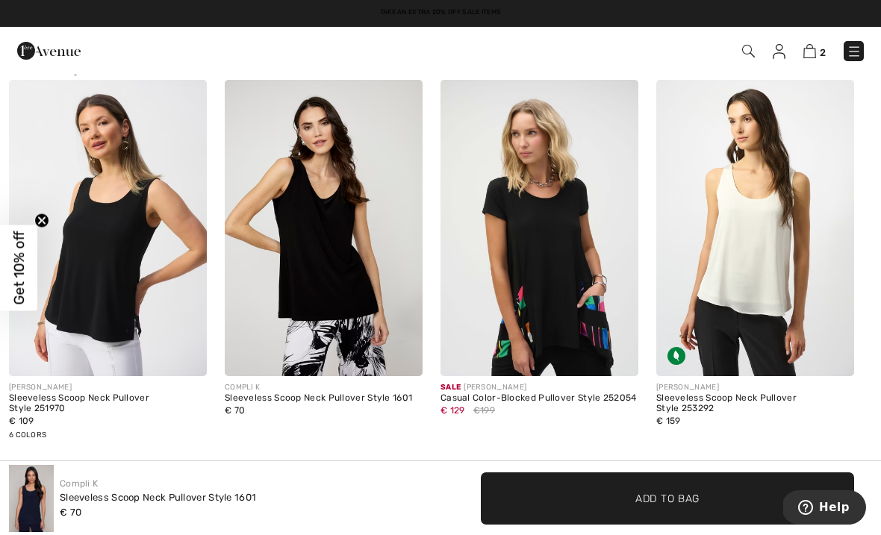
click at [107, 290] on img at bounding box center [108, 228] width 198 height 297
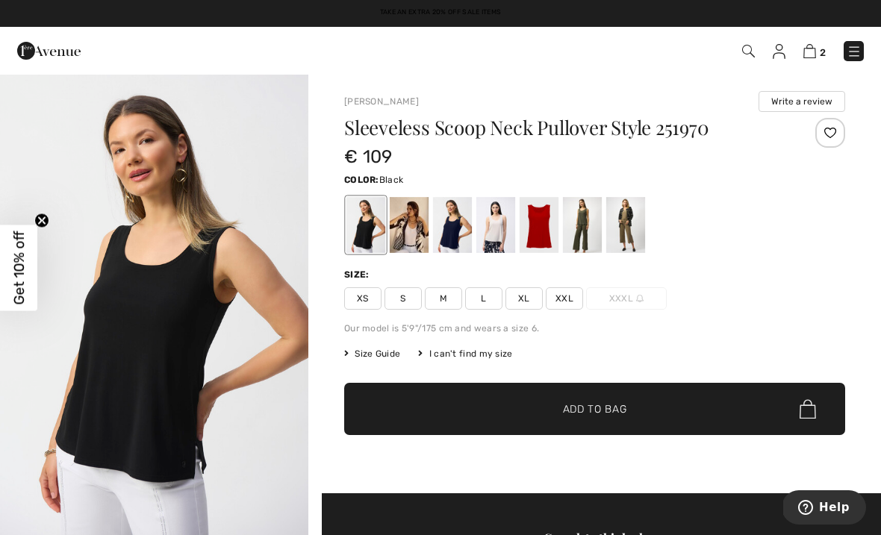
click at [451, 215] on div at bounding box center [452, 225] width 39 height 56
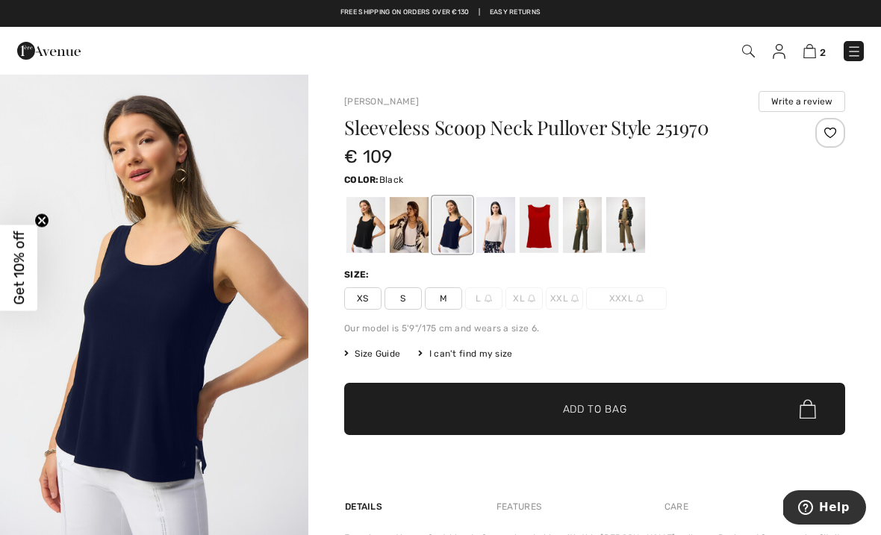
click at [370, 231] on div at bounding box center [365, 225] width 39 height 56
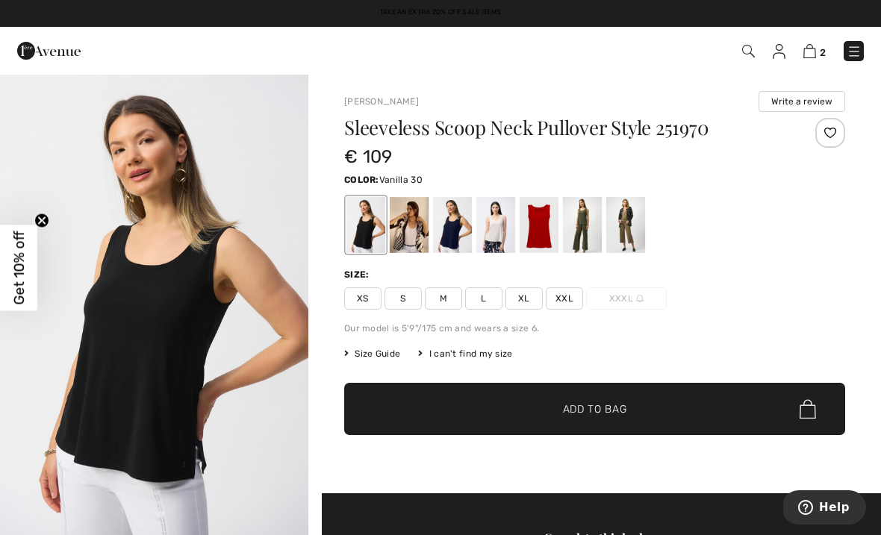
click at [408, 227] on div at bounding box center [409, 225] width 39 height 56
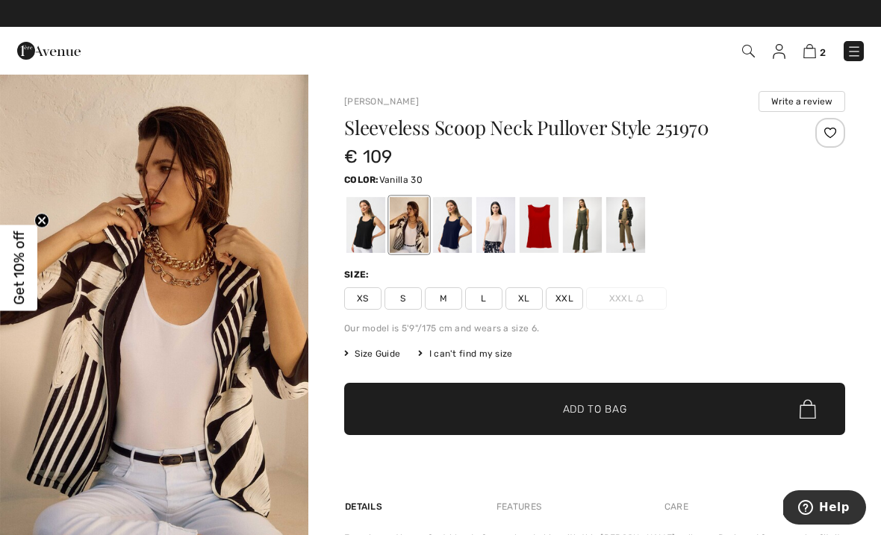
click at [535, 225] on div at bounding box center [539, 225] width 39 height 56
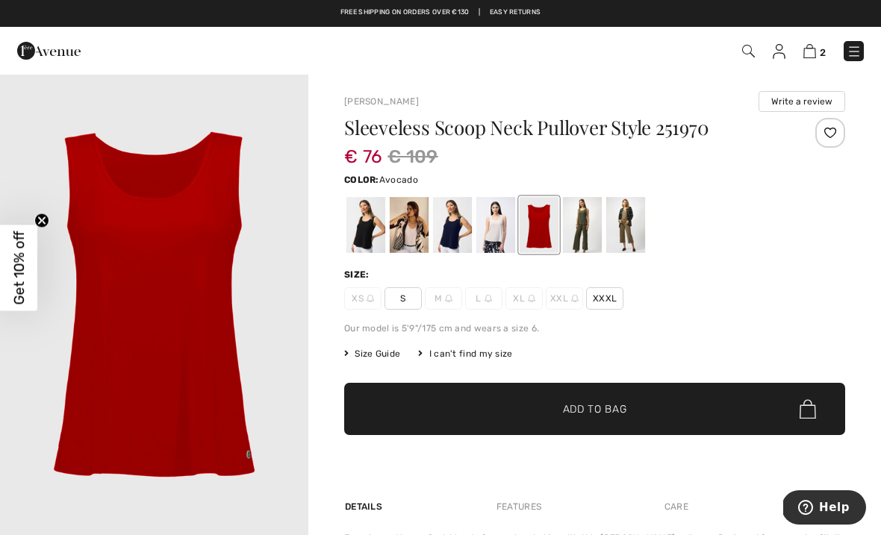
click at [580, 226] on div at bounding box center [582, 225] width 39 height 56
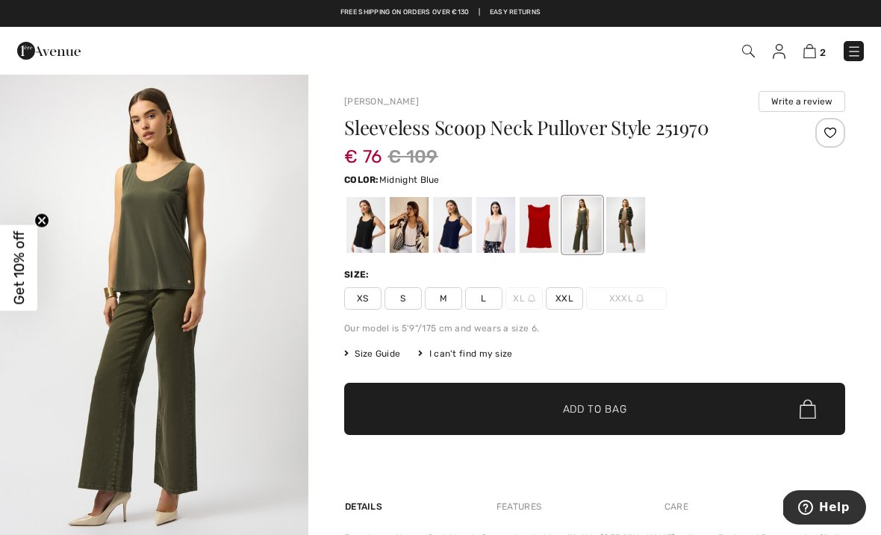
click at [455, 224] on div at bounding box center [452, 225] width 39 height 56
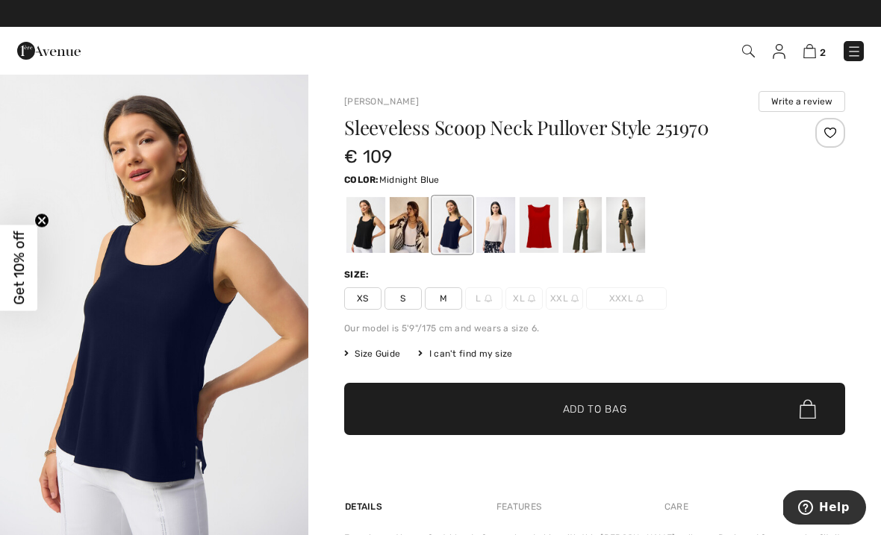
click at [378, 354] on span "Size Guide" at bounding box center [372, 353] width 56 height 13
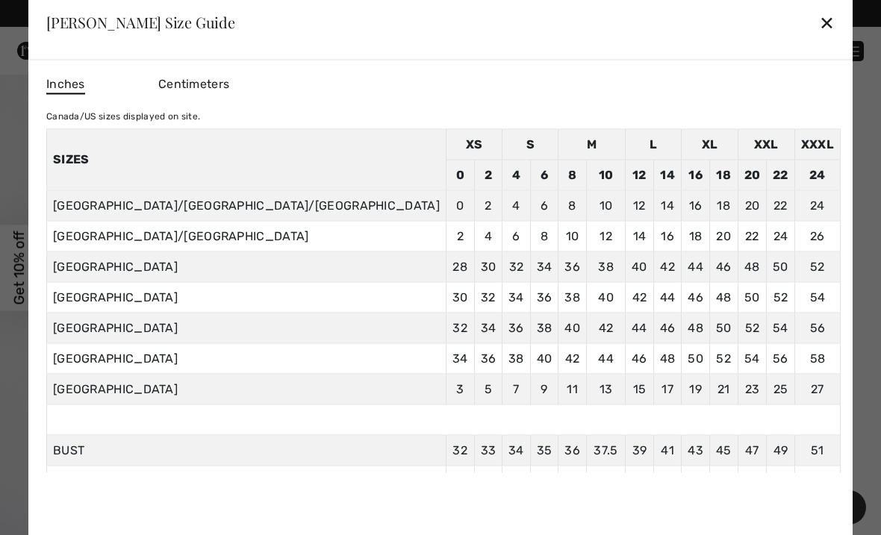
click at [819, 31] on div "✕" at bounding box center [827, 22] width 16 height 31
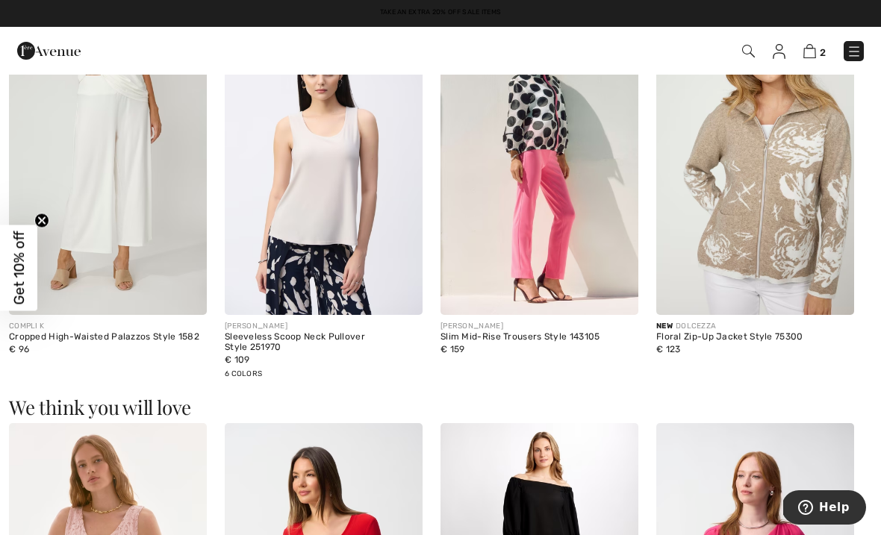
scroll to position [862, 0]
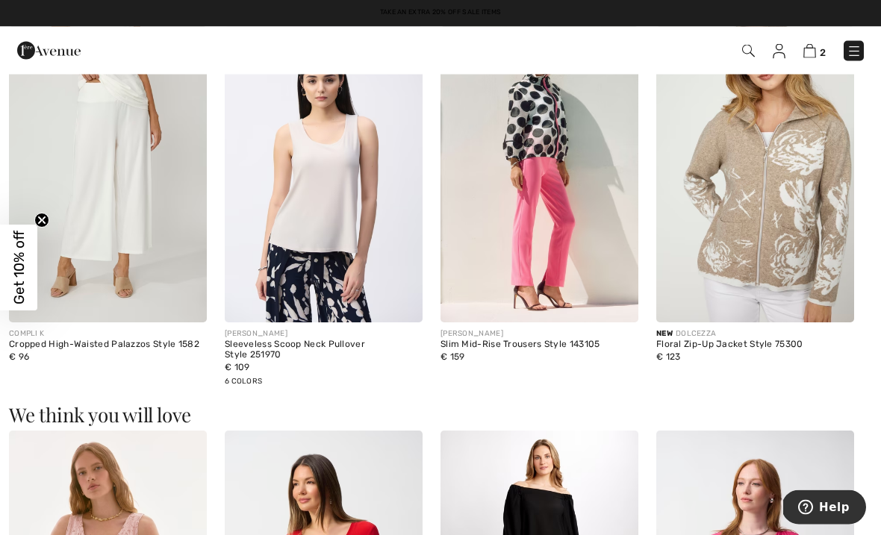
click at [324, 217] on img at bounding box center [324, 175] width 198 height 297
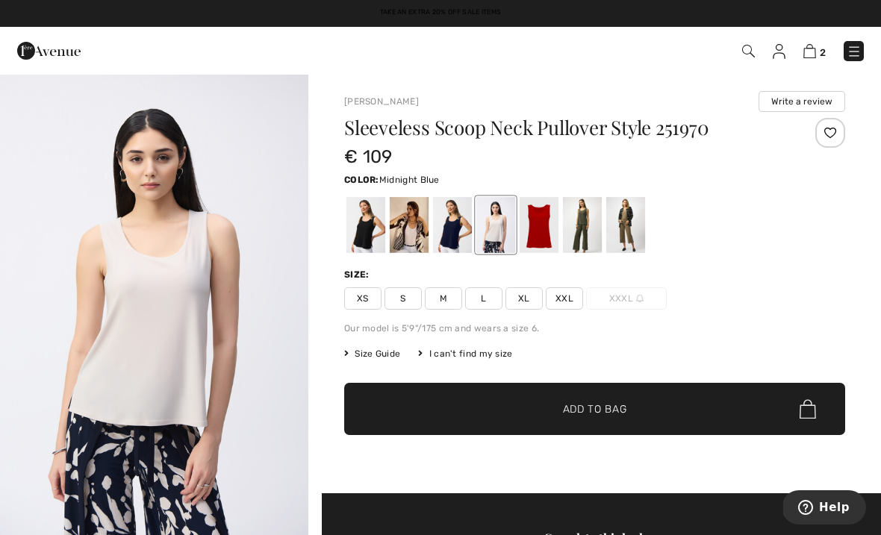
click at [456, 217] on div at bounding box center [452, 225] width 39 height 56
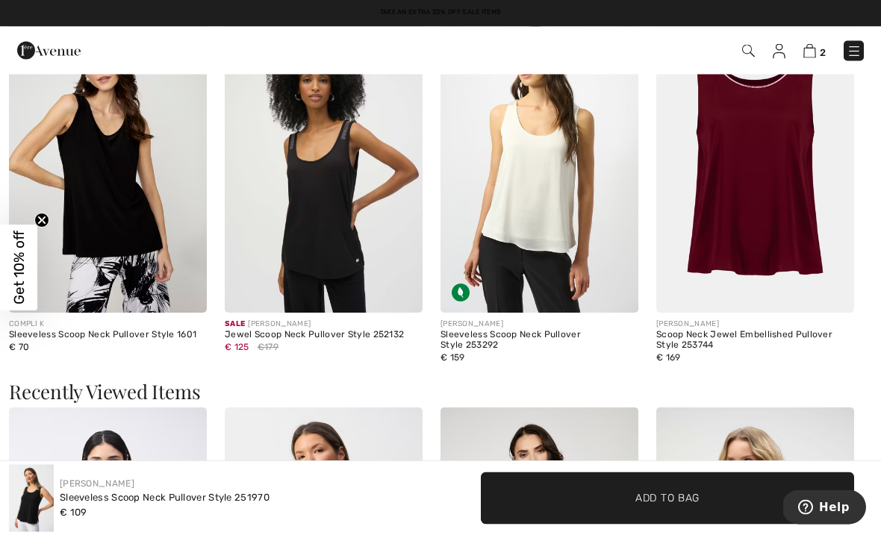
scroll to position [1763, 0]
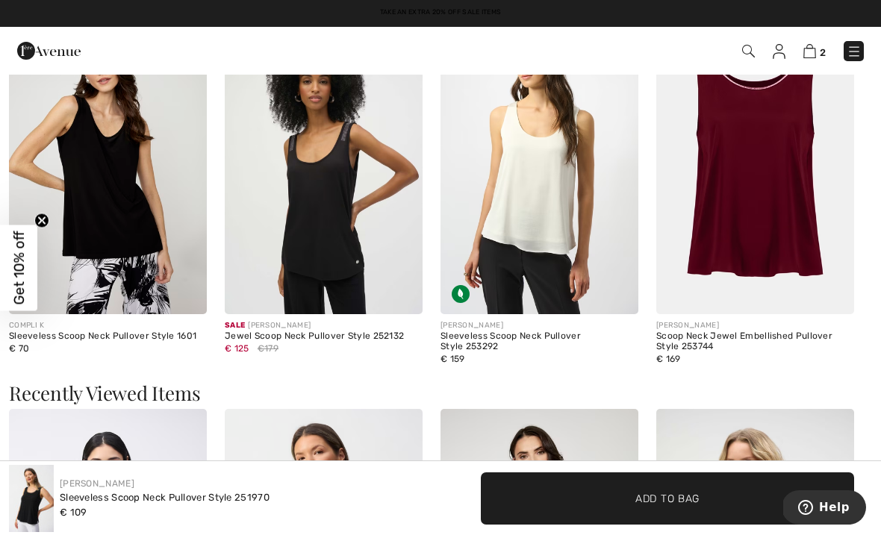
click at [315, 216] on img at bounding box center [324, 166] width 198 height 297
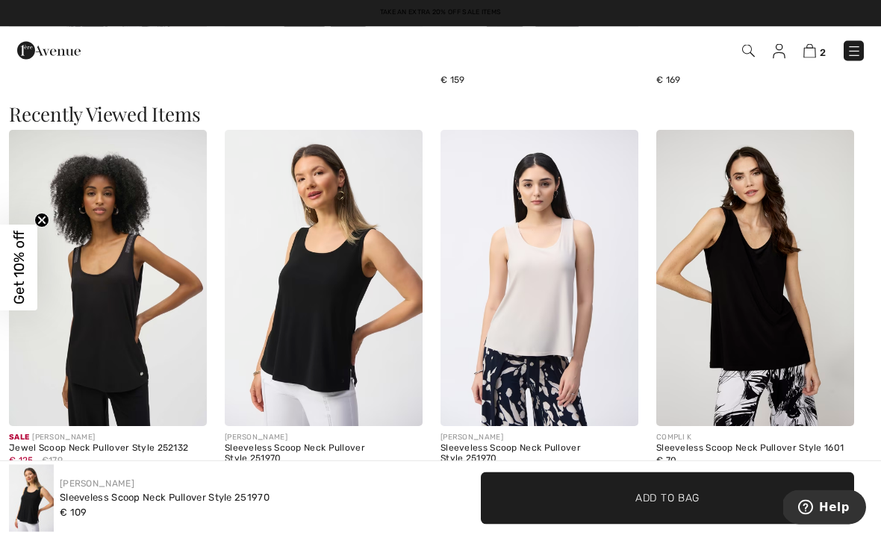
scroll to position [2042, 0]
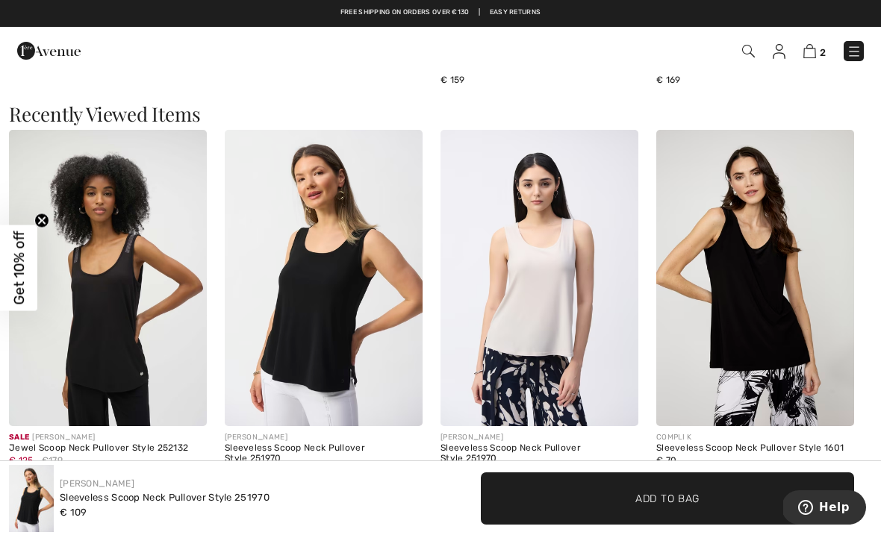
click at [736, 306] on img at bounding box center [755, 278] width 198 height 297
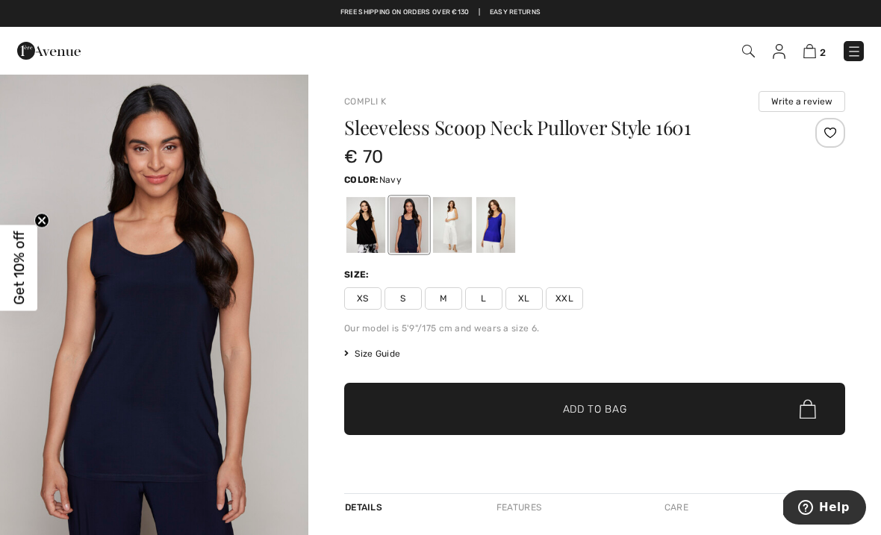
click at [364, 355] on span "Size Guide" at bounding box center [372, 353] width 56 height 13
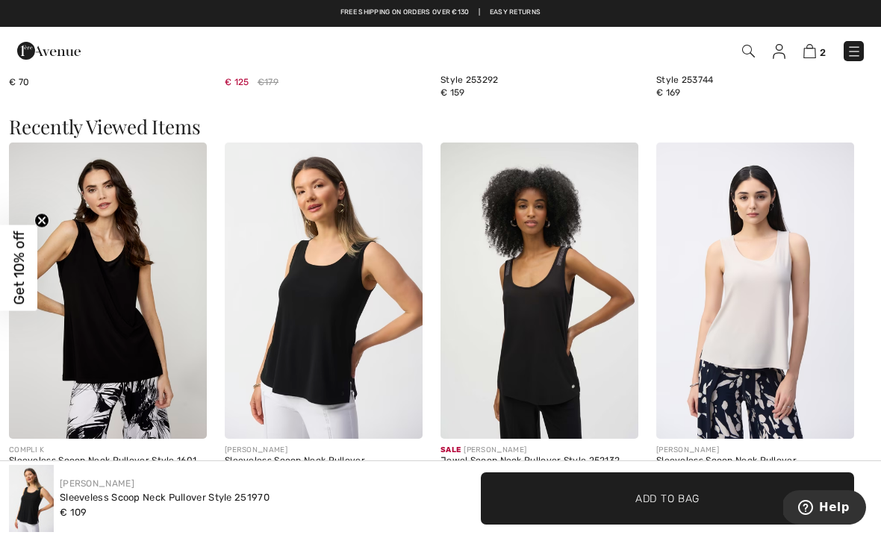
scroll to position [2018, 0]
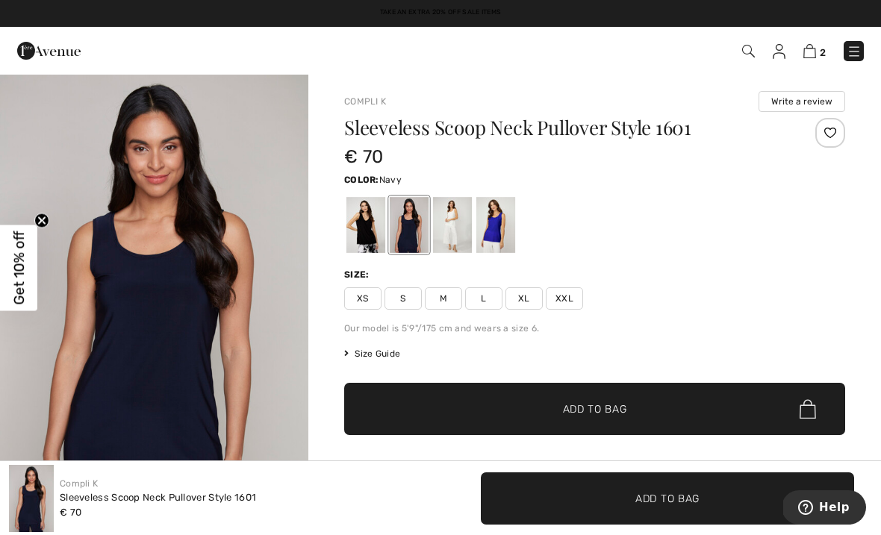
click at [404, 225] on div at bounding box center [409, 225] width 39 height 56
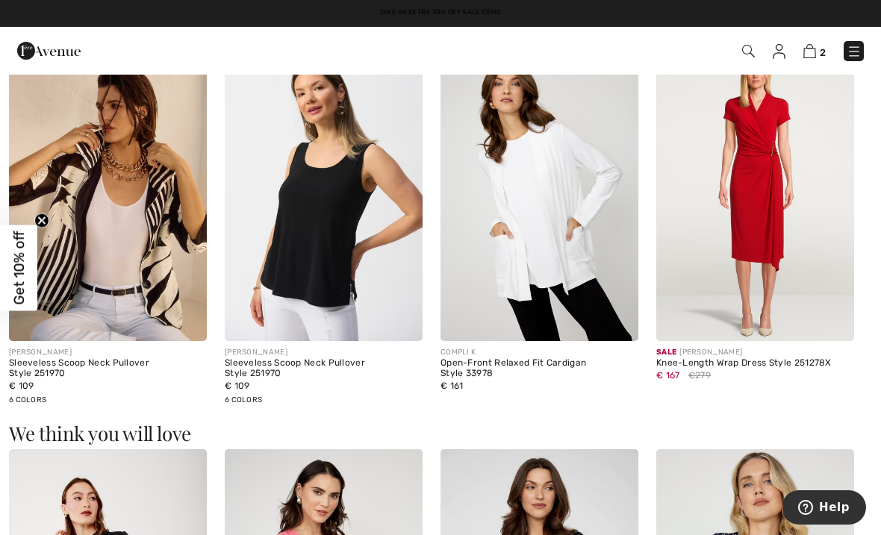
scroll to position [848, 0]
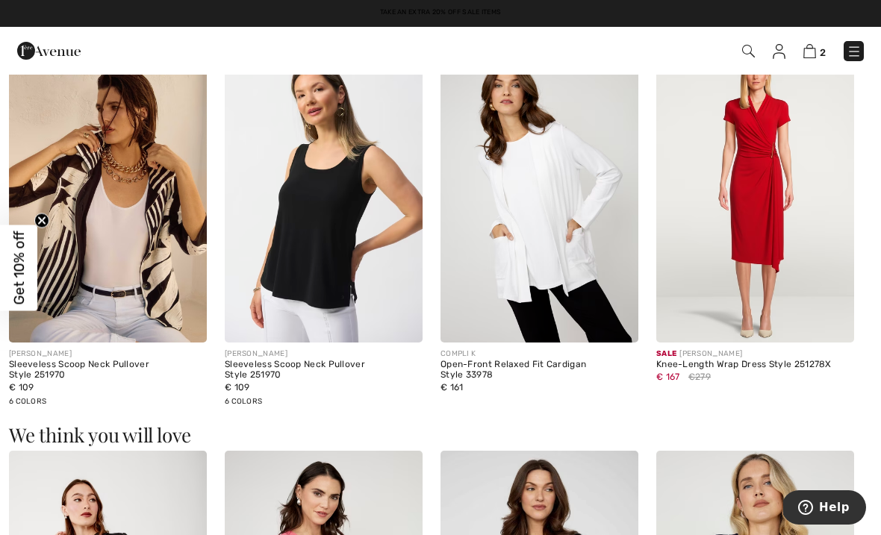
click at [75, 237] on img at bounding box center [108, 194] width 198 height 297
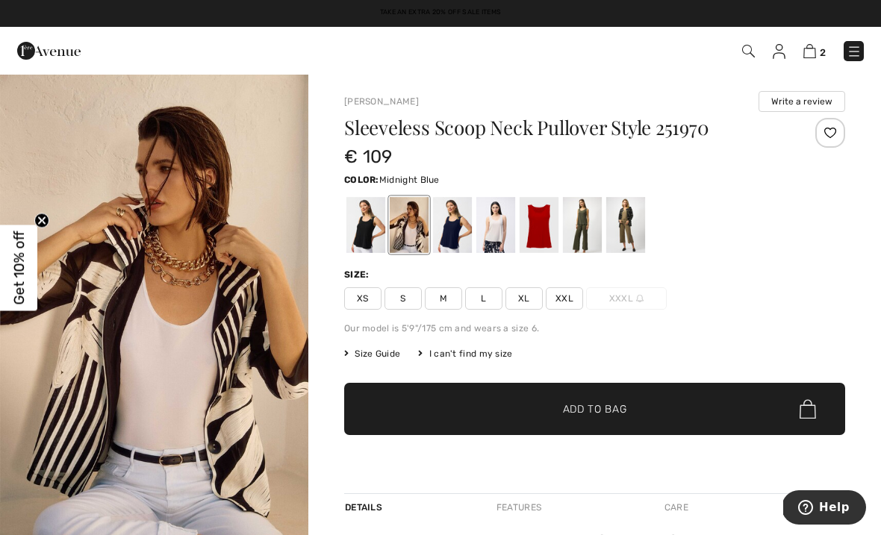
click at [457, 219] on div at bounding box center [452, 225] width 39 height 56
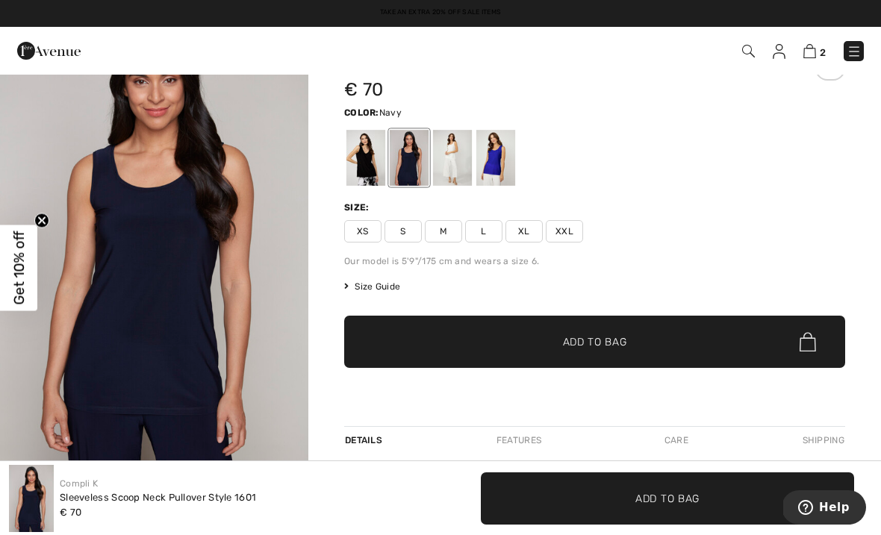
scroll to position [64, 0]
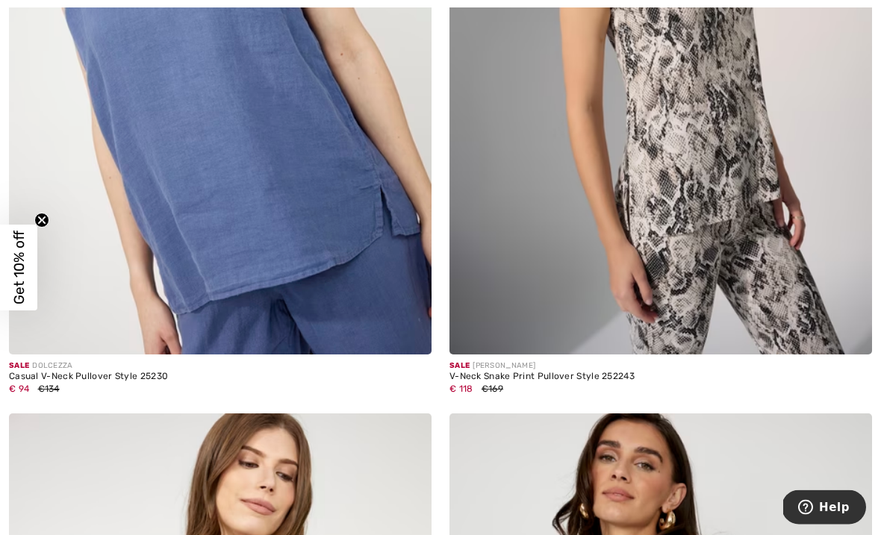
scroll to position [3391, 0]
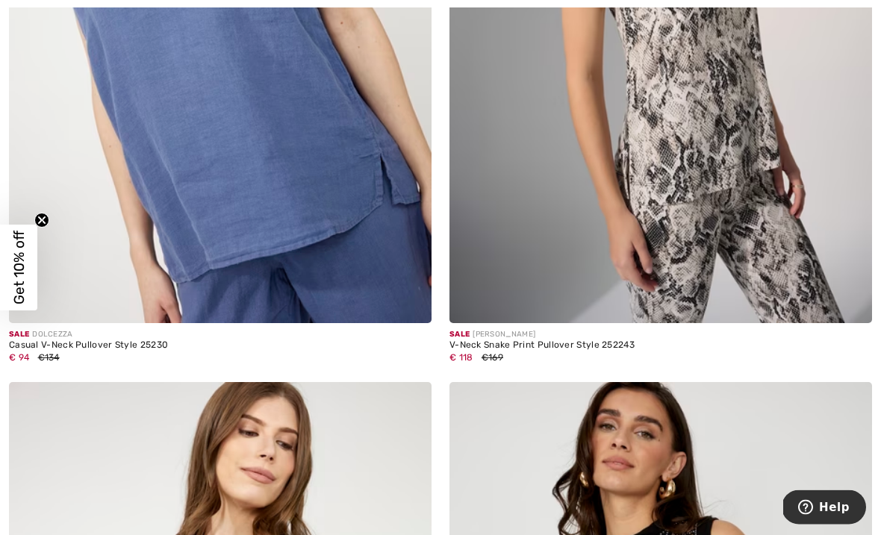
click at [170, 185] on img at bounding box center [220, 7] width 423 height 634
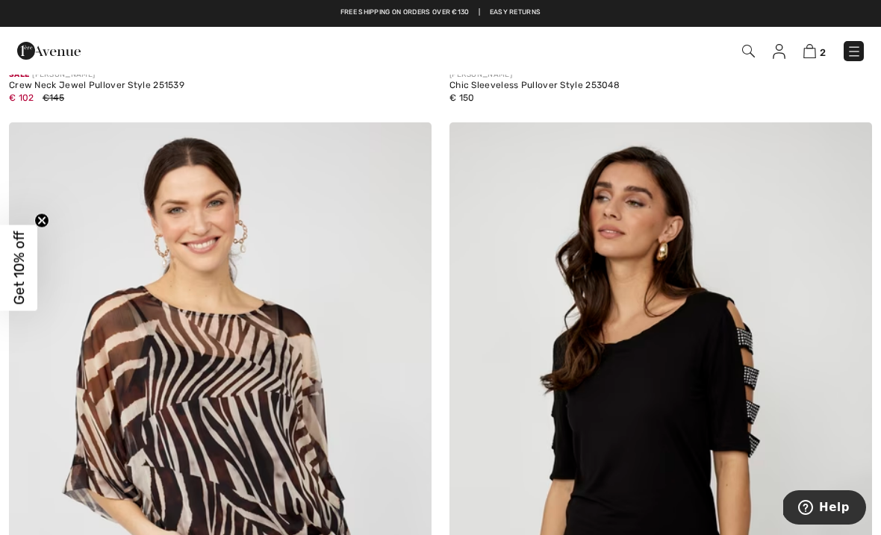
scroll to position [855, 0]
click at [570, 444] on img at bounding box center [661, 440] width 423 height 634
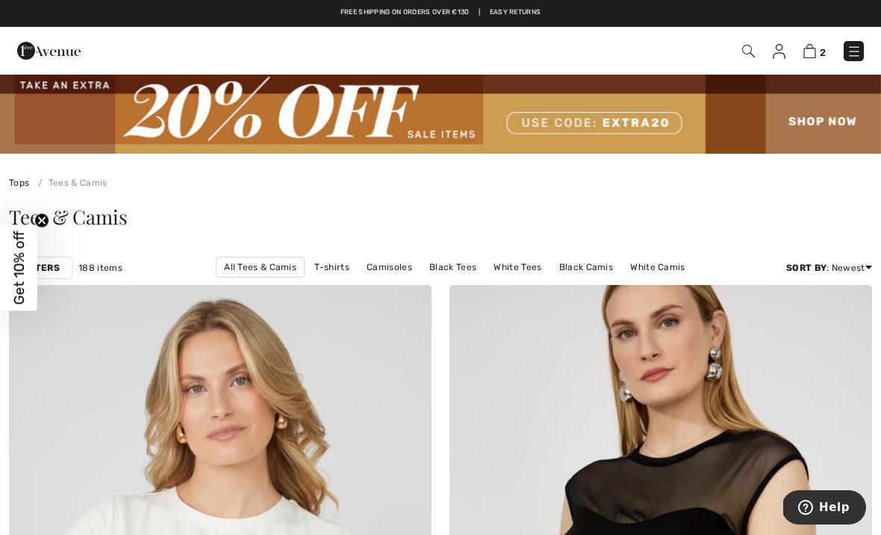
click at [307, 267] on link "T-shirts" at bounding box center [331, 267] width 49 height 19
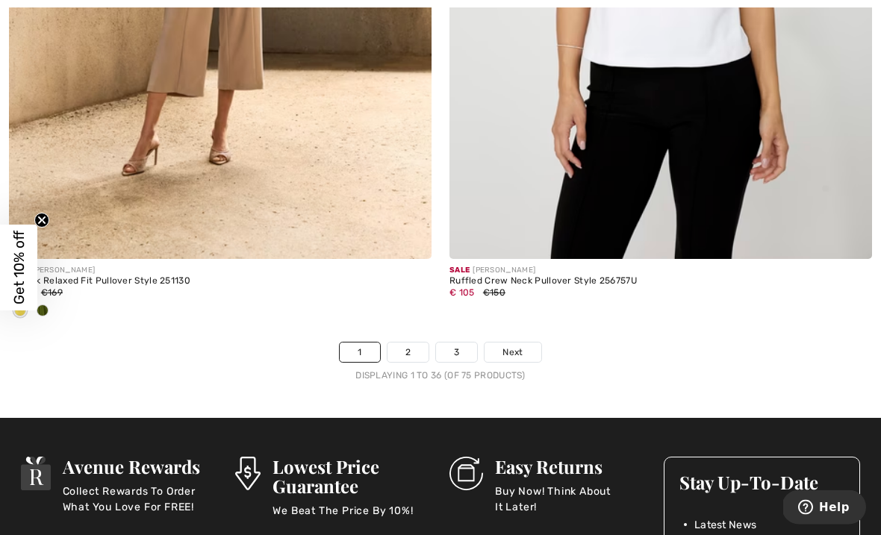
scroll to position [13015, 0]
click at [405, 343] on link "2" at bounding box center [408, 352] width 41 height 19
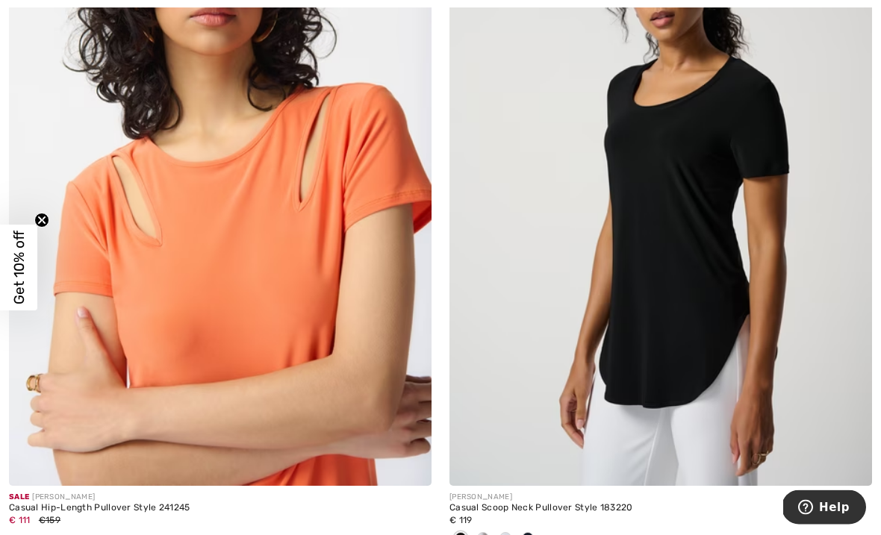
scroll to position [8389, 0]
click at [528, 532] on span at bounding box center [528, 538] width 12 height 12
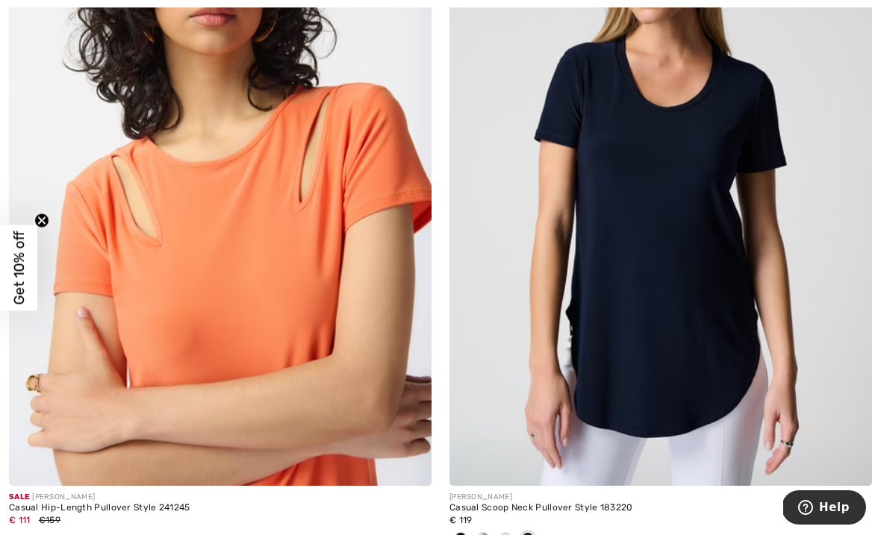
click at [515, 304] on img at bounding box center [661, 169] width 423 height 634
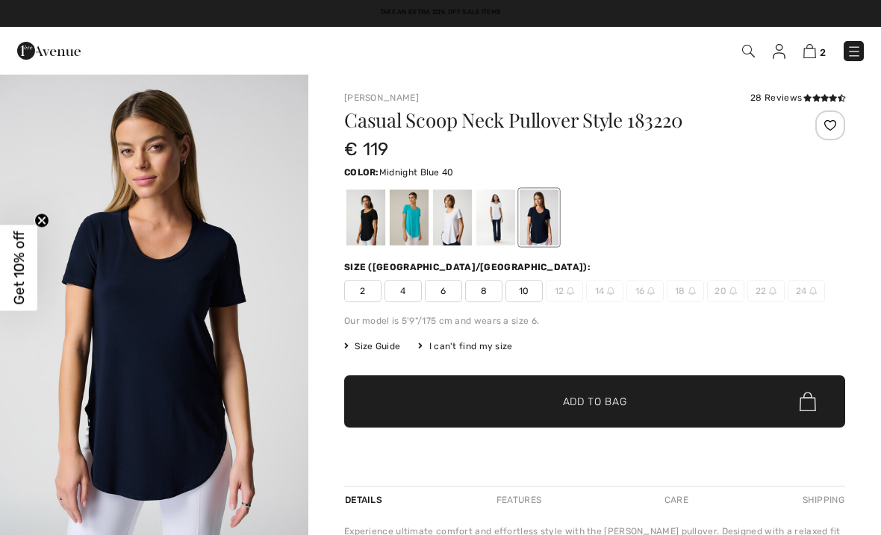
checkbox input "true"
click at [537, 216] on div at bounding box center [539, 218] width 39 height 56
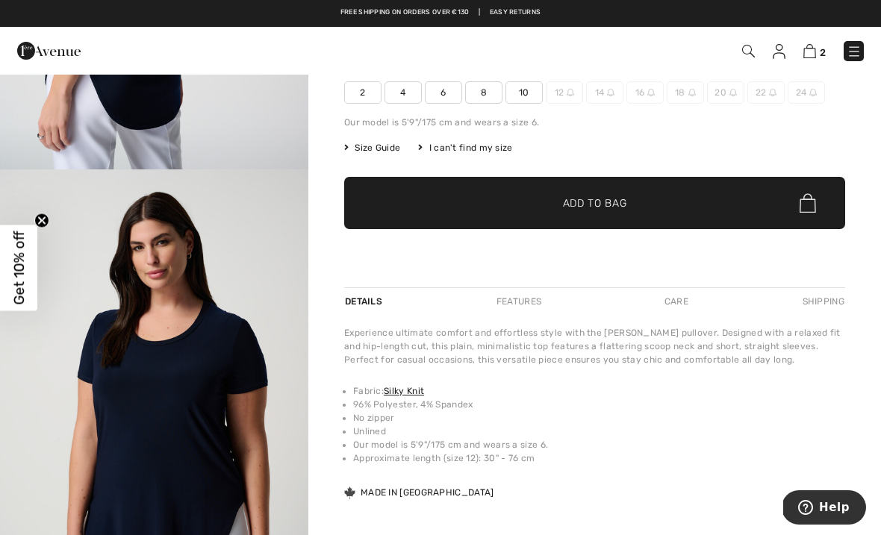
scroll to position [1554, 0]
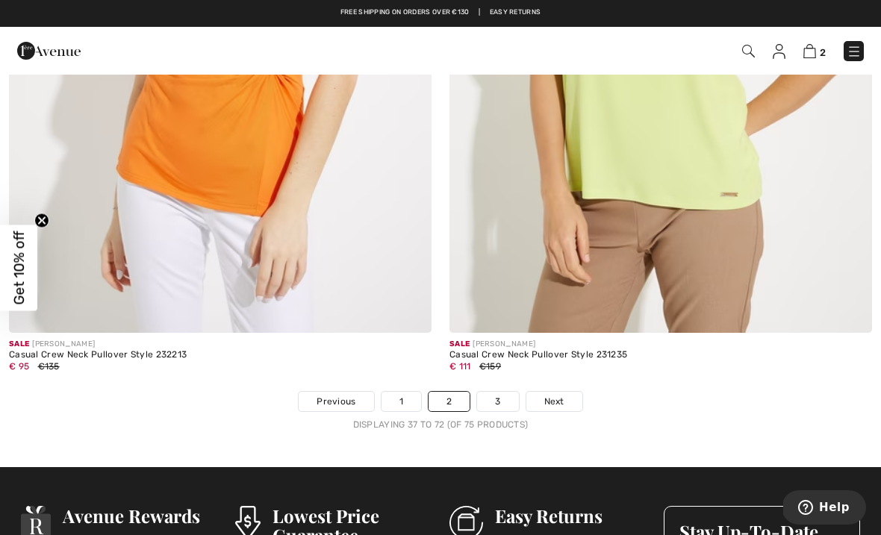
scroll to position [12915, 0]
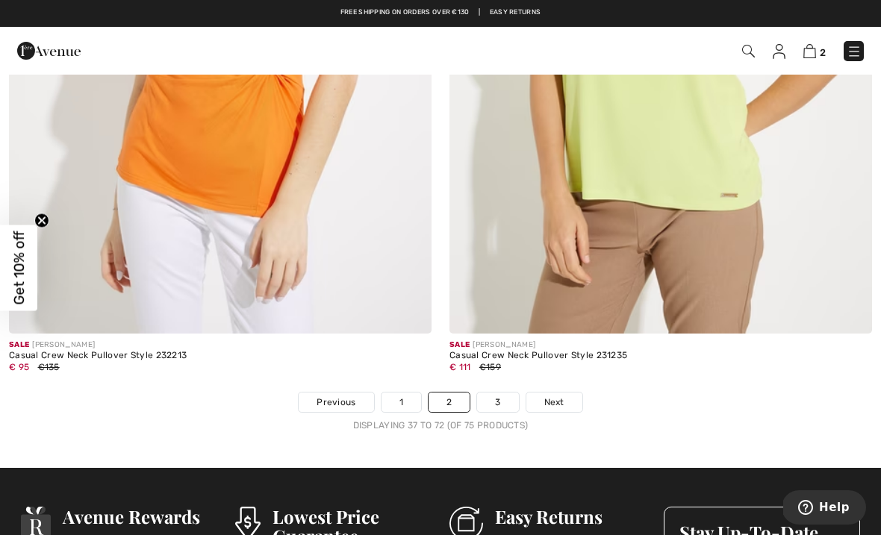
click at [498, 397] on link "3" at bounding box center [497, 402] width 41 height 19
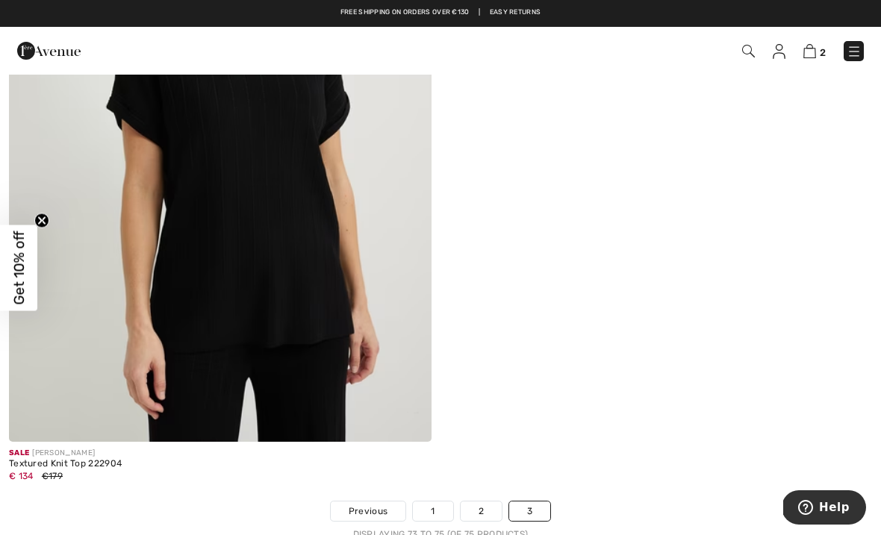
scroll to position [1169, 0]
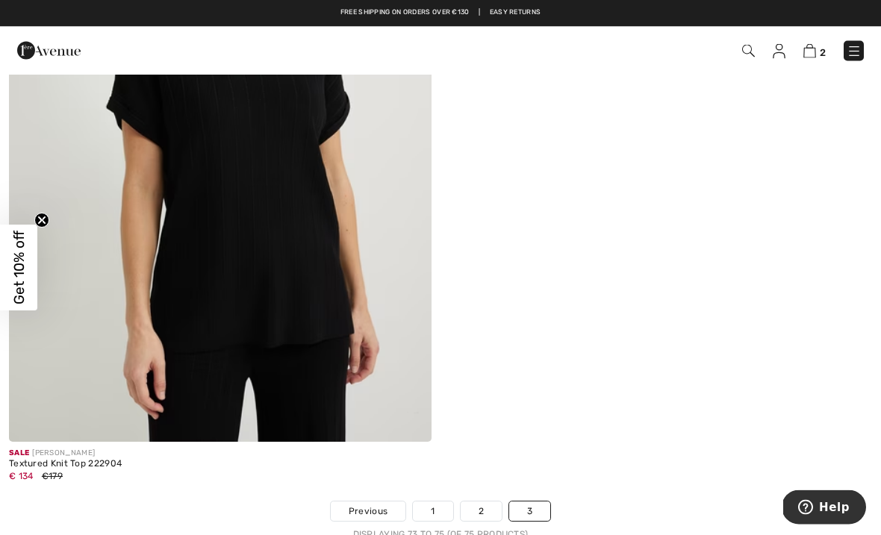
click at [59, 461] on div "Textured Knit Top 222904" at bounding box center [220, 465] width 423 height 10
click at [122, 395] on img at bounding box center [220, 126] width 423 height 634
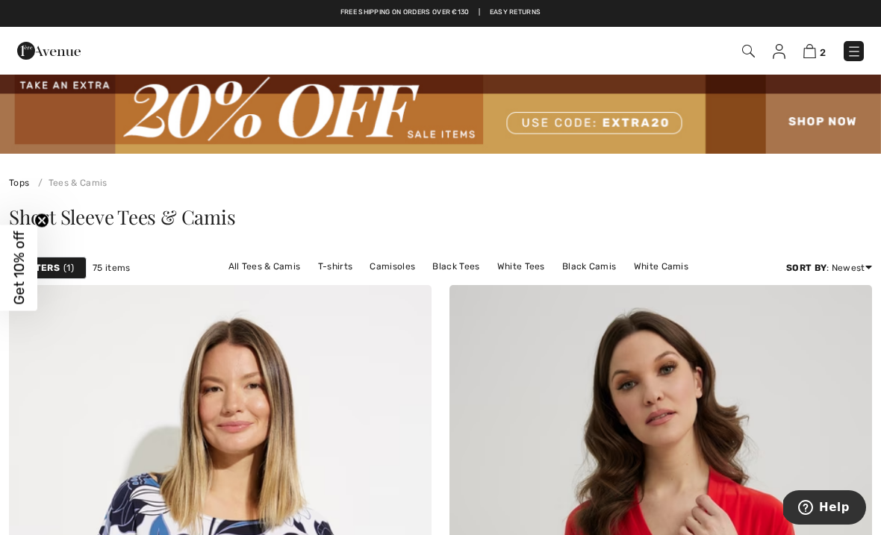
click at [72, 270] on span "1" at bounding box center [68, 267] width 10 height 13
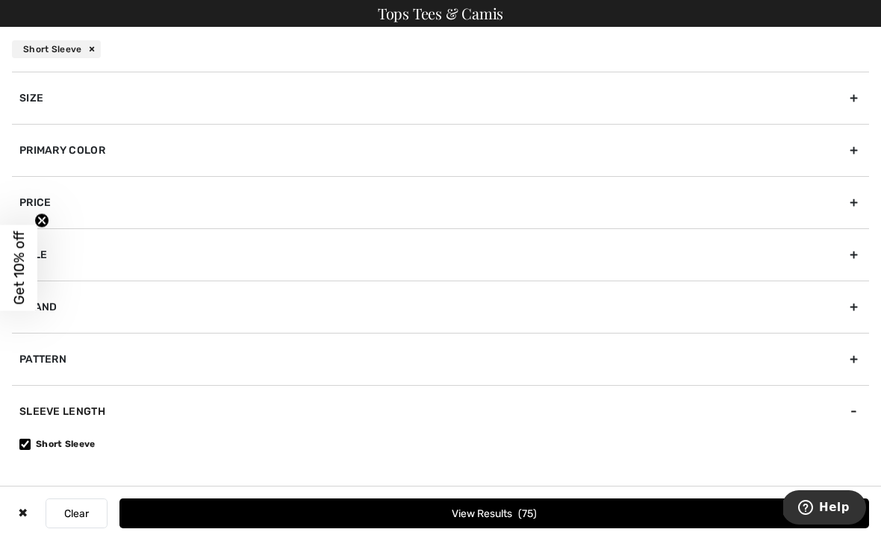
click at [78, 146] on div "Primary Color" at bounding box center [440, 150] width 857 height 52
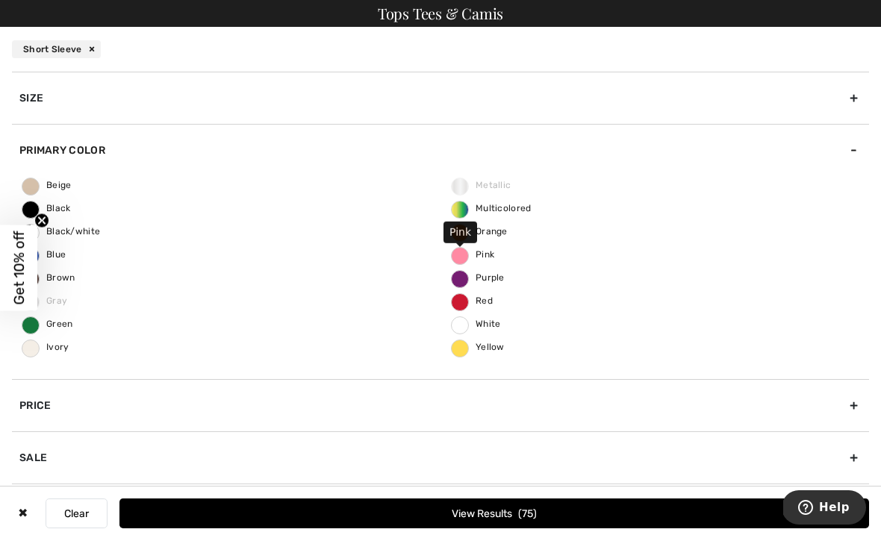
click at [462, 260] on label "Pink" at bounding box center [460, 256] width 18 height 18
click at [0, 0] on input "Pink" at bounding box center [0, 0] width 0 height 0
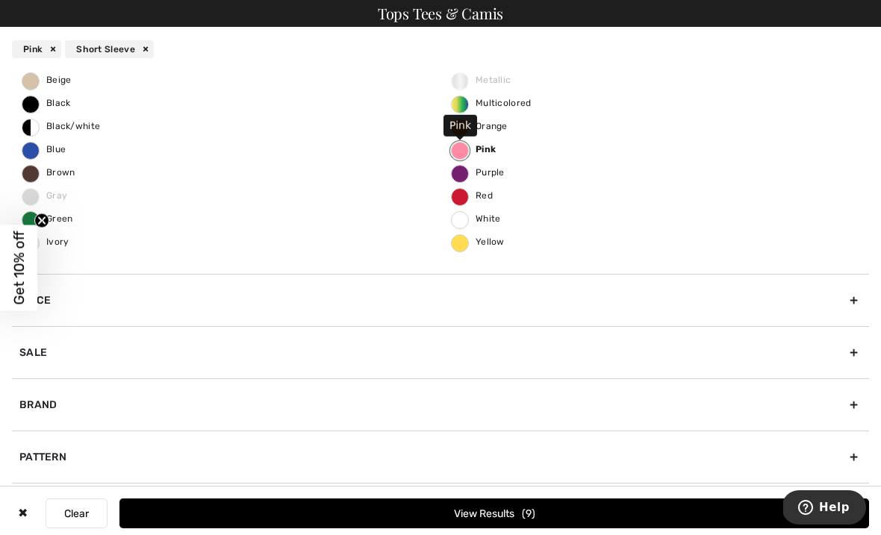
scroll to position [105, 0]
click at [308, 523] on button "View Results 9" at bounding box center [494, 514] width 750 height 30
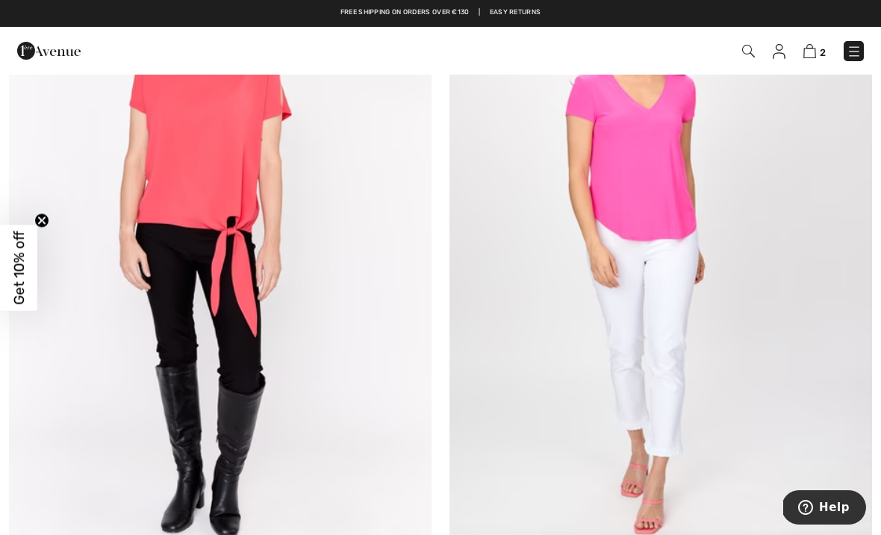
scroll to position [2493, 0]
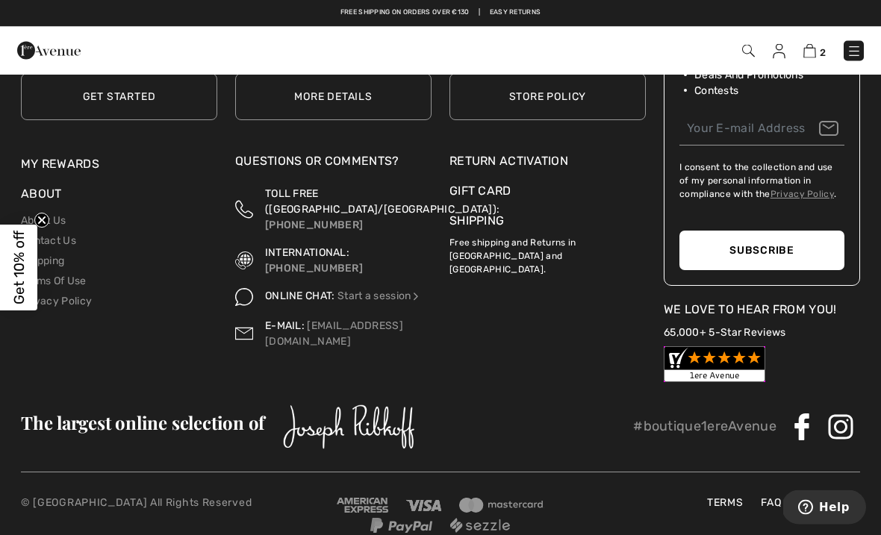
scroll to position [1794, 0]
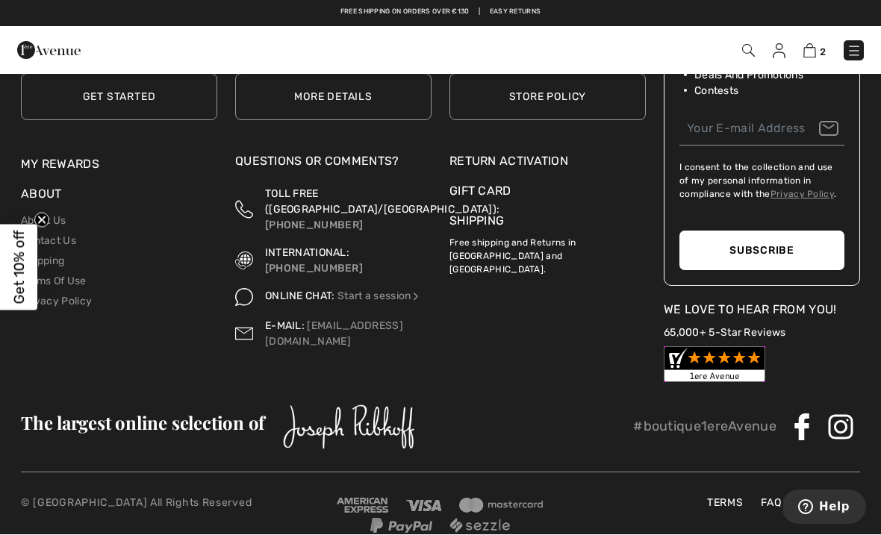
click at [765, 503] on link "FAQ" at bounding box center [770, 504] width 35 height 16
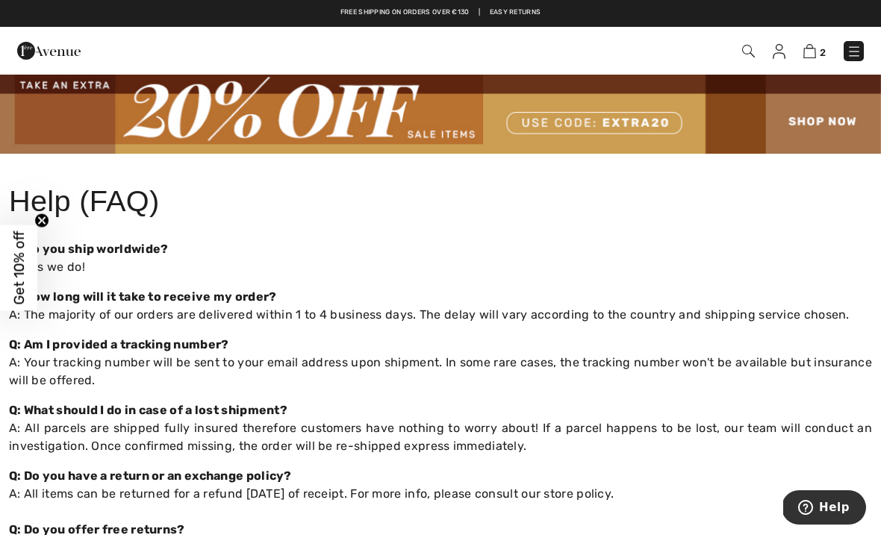
click at [816, 54] on img at bounding box center [809, 51] width 13 height 14
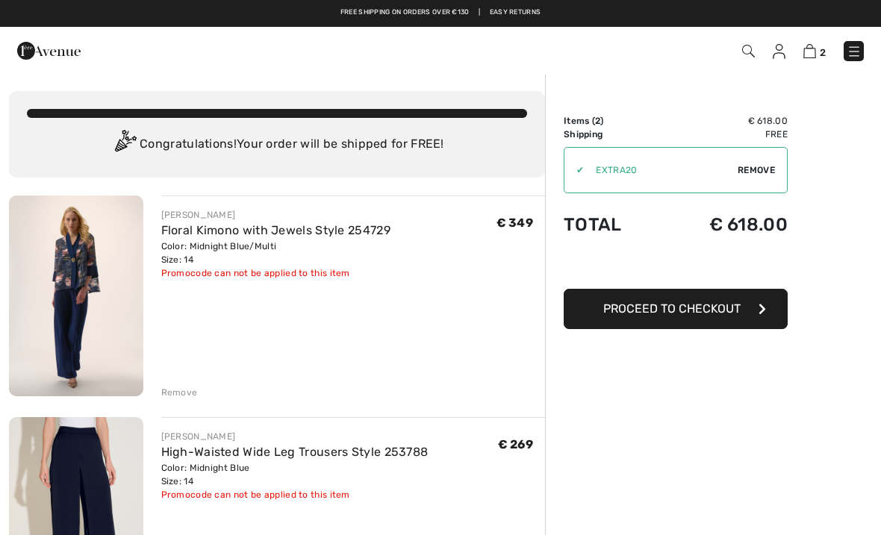
click at [74, 291] on img at bounding box center [76, 296] width 134 height 201
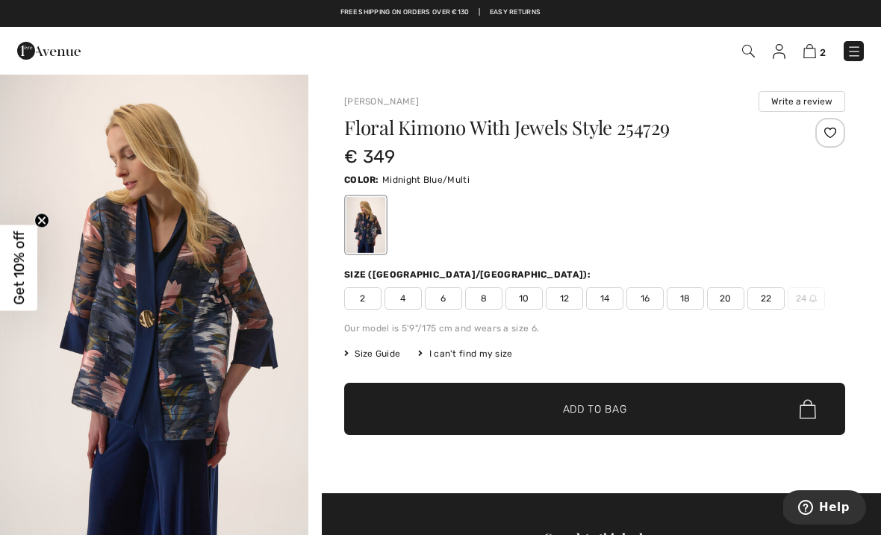
click at [810, 49] on img at bounding box center [809, 51] width 13 height 14
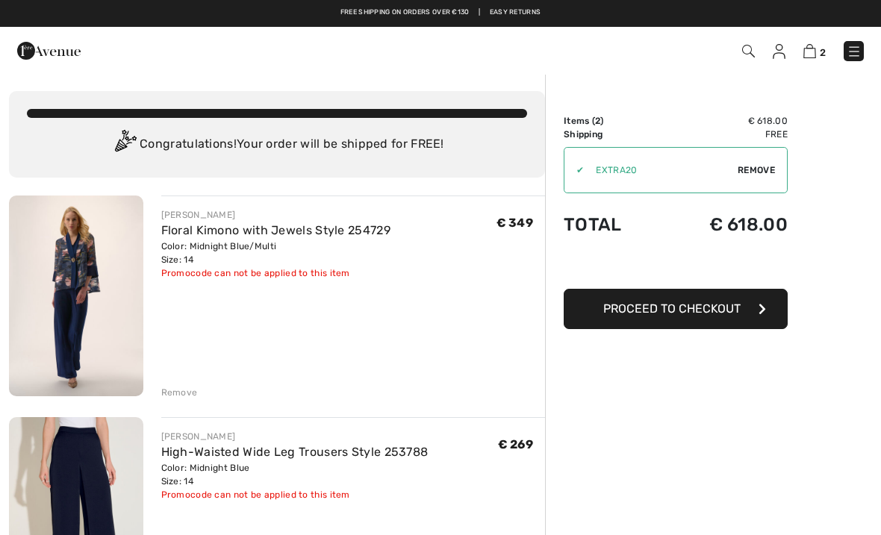
click at [202, 458] on link "High-Waisted Wide Leg Trousers Style 253788" at bounding box center [294, 452] width 267 height 14
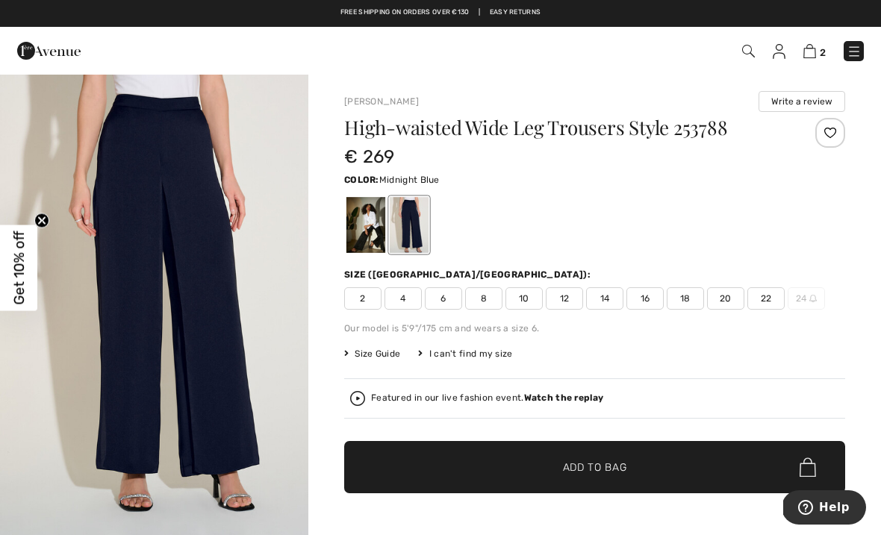
click at [371, 359] on span "Size Guide" at bounding box center [372, 353] width 56 height 13
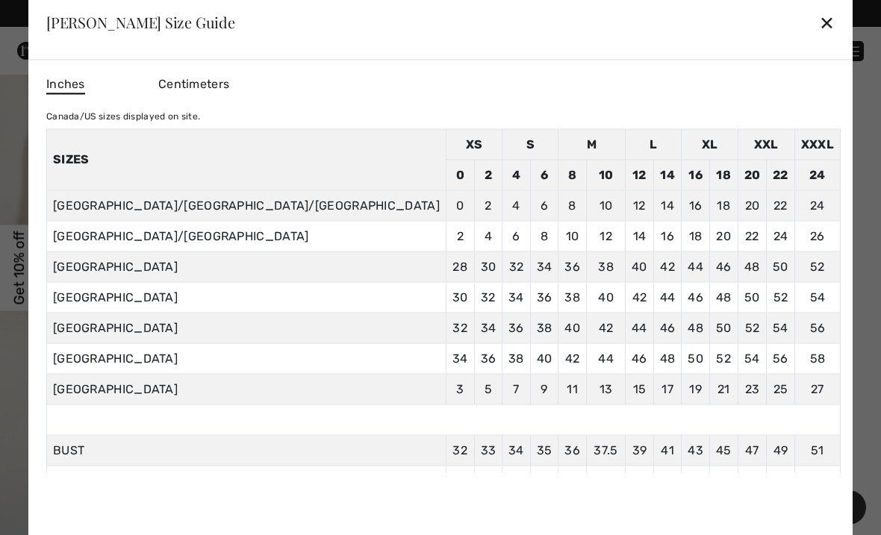
click at [819, 26] on div "✕" at bounding box center [827, 22] width 16 height 31
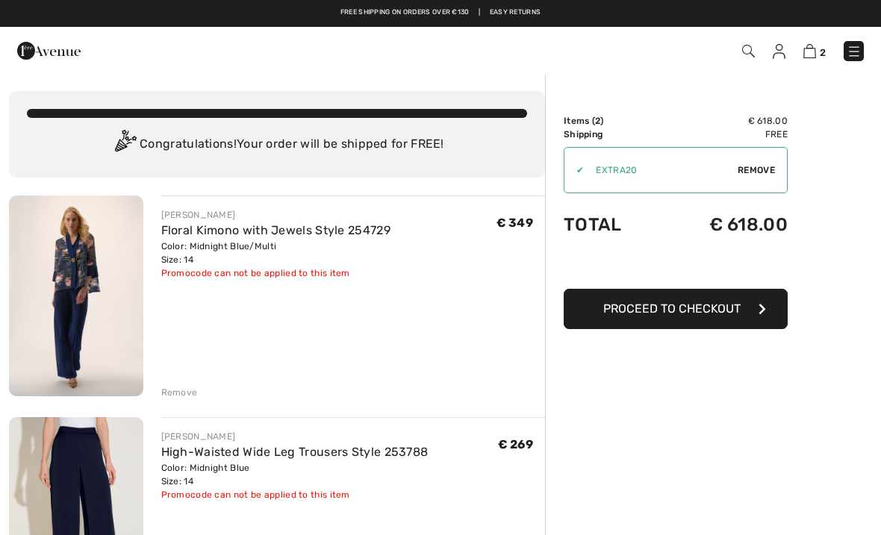
click at [69, 281] on img at bounding box center [76, 296] width 134 height 201
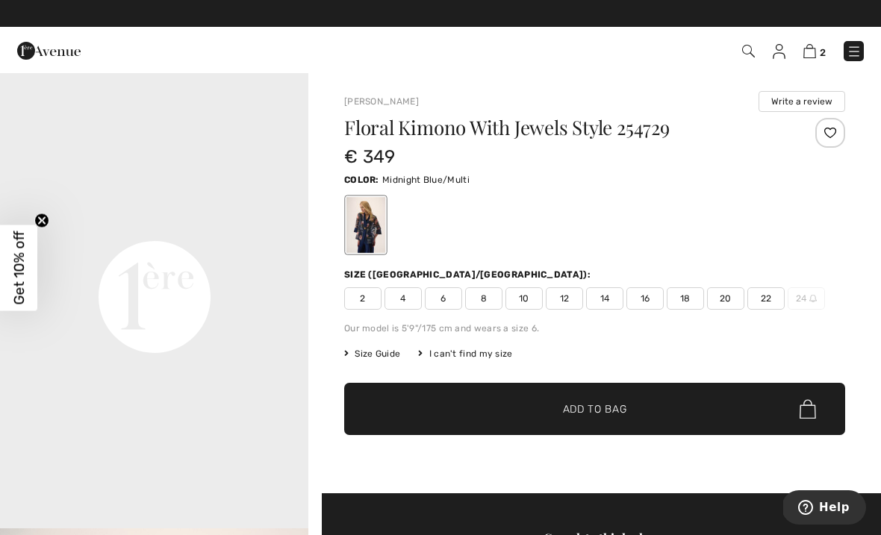
scroll to position [934, 0]
click at [806, 57] on img at bounding box center [809, 51] width 13 height 14
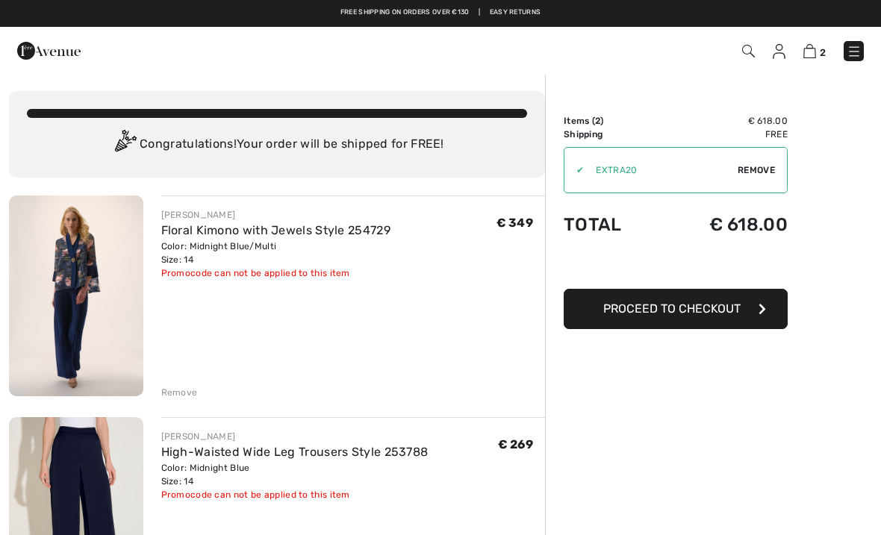
click at [175, 393] on div "Remove" at bounding box center [179, 392] width 37 height 13
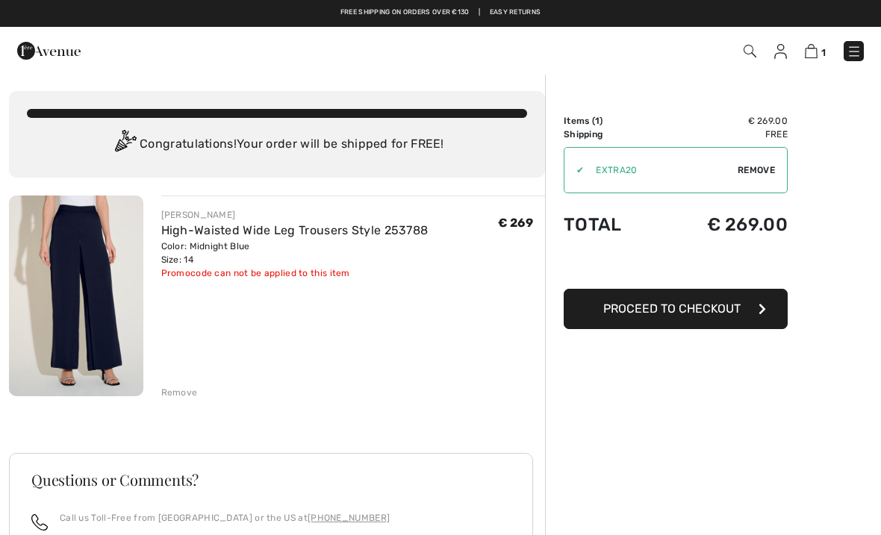
click at [175, 401] on div "JOSEPH RIBKOFF High-Waisted Wide Leg Trousers Style 253788 Color: Midnight Blue…" at bounding box center [277, 496] width 536 height 600
click at [176, 393] on div "Remove" at bounding box center [179, 392] width 37 height 13
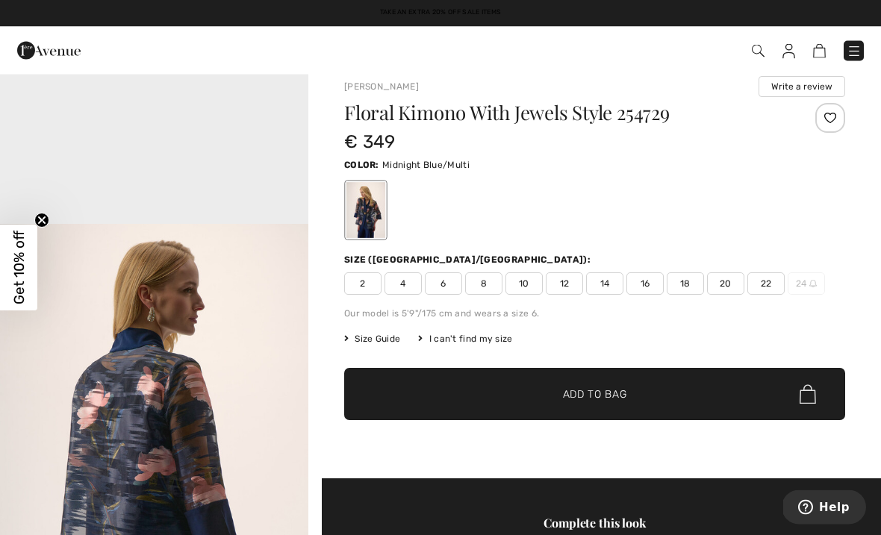
scroll to position [15, 0]
